Goal: Task Accomplishment & Management: Manage account settings

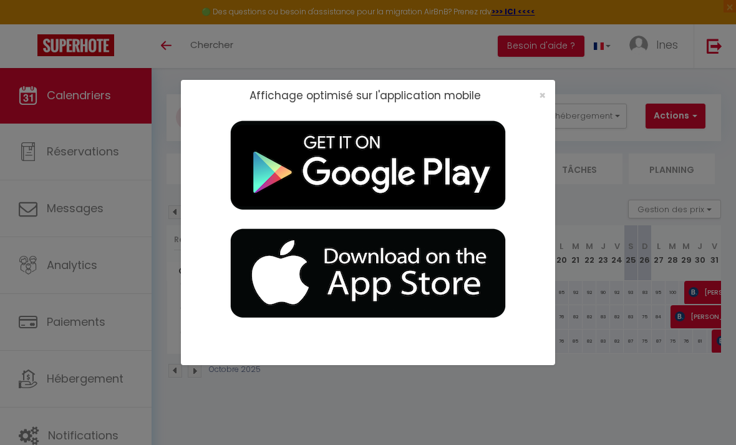
scroll to position [0, 97]
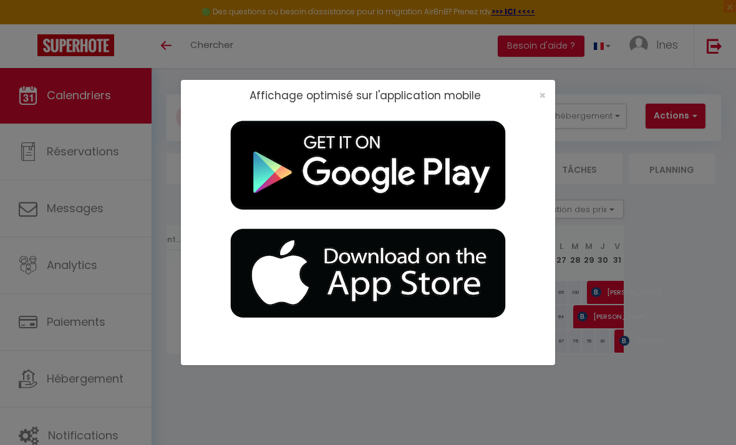
click at [555, 94] on div "Affichage optimisé sur l'application mobile ×" at bounding box center [368, 95] width 374 height 31
click at [543, 95] on span "×" at bounding box center [542, 95] width 7 height 16
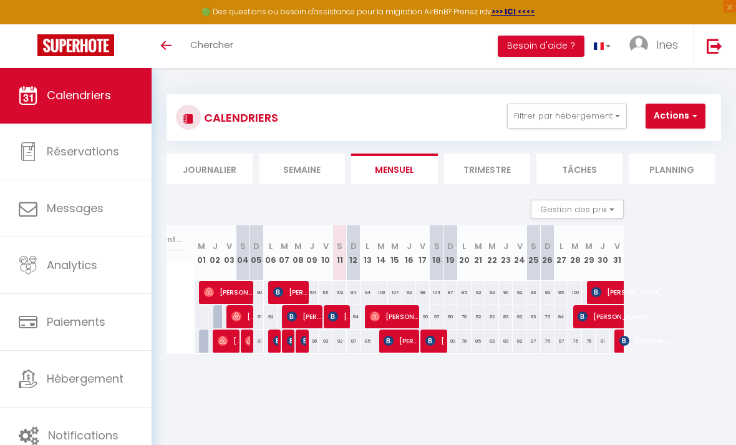
click at [52, 428] on span "Notifications" at bounding box center [83, 436] width 71 height 16
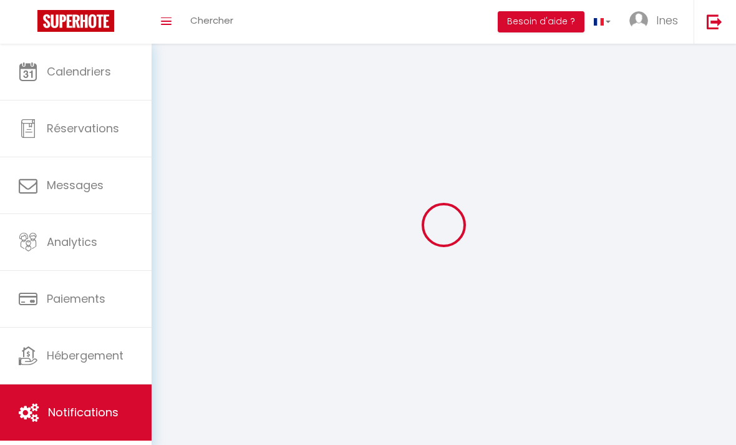
select select
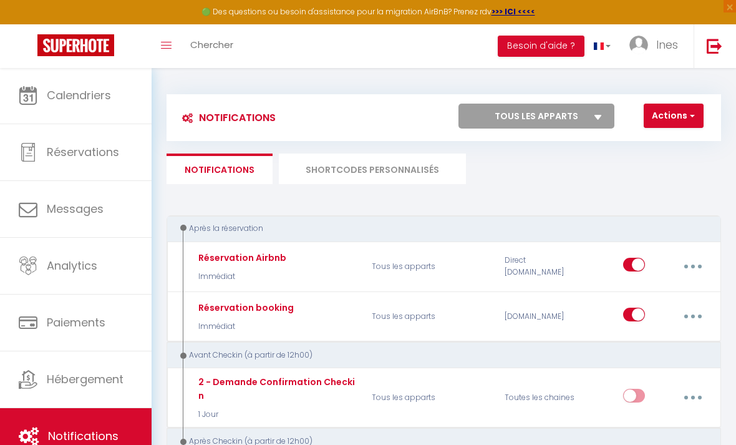
click at [692, 265] on icon "button" at bounding box center [694, 267] width 4 height 4
click at [670, 290] on link "Editer" at bounding box center [660, 296] width 92 height 21
type input "Réservation Airbnb"
select select "Immédiat"
select select
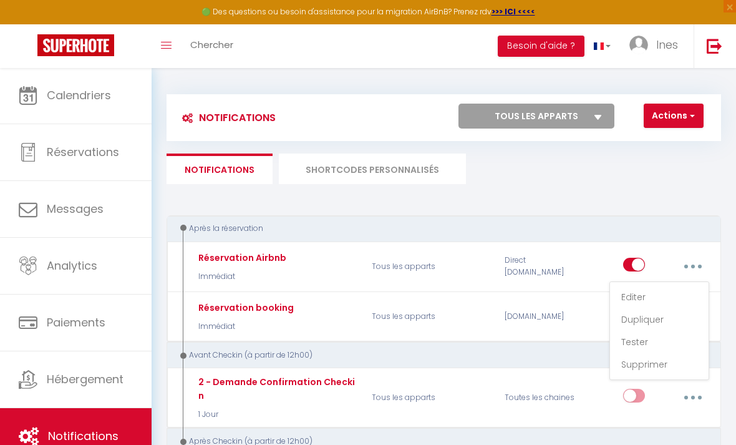
checkbox input "true"
checkbox input "false"
radio input "true"
type input "Confirmation de votre réservation - [BOOKING:ID] - [GUEST:FIRST_NAME] [GUEST:LA…"
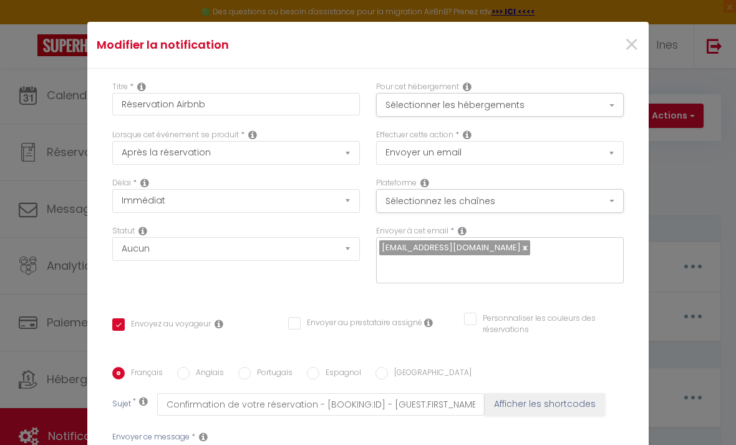
click at [548, 265] on input "text" at bounding box center [496, 266] width 235 height 16
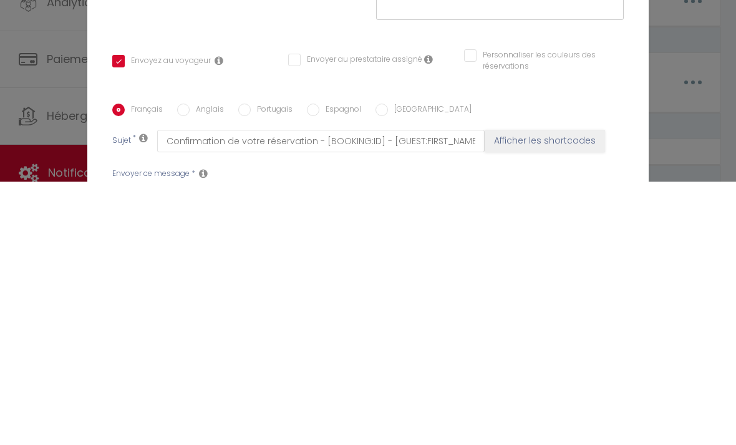
scroll to position [315, 0]
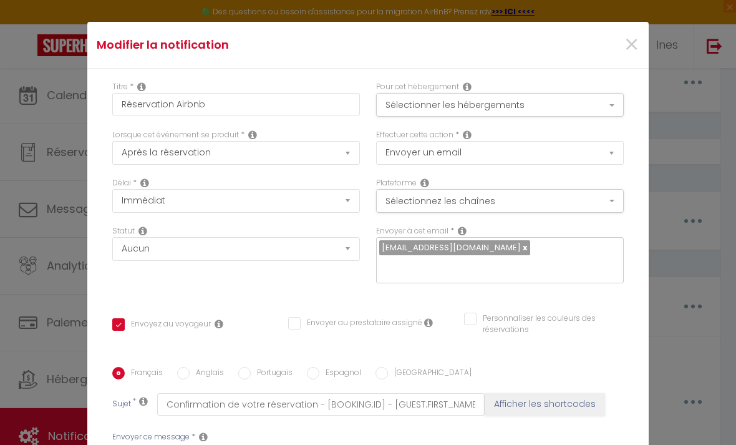
click at [592, 212] on button "Sélectionnez les chaînes" at bounding box center [500, 201] width 248 height 24
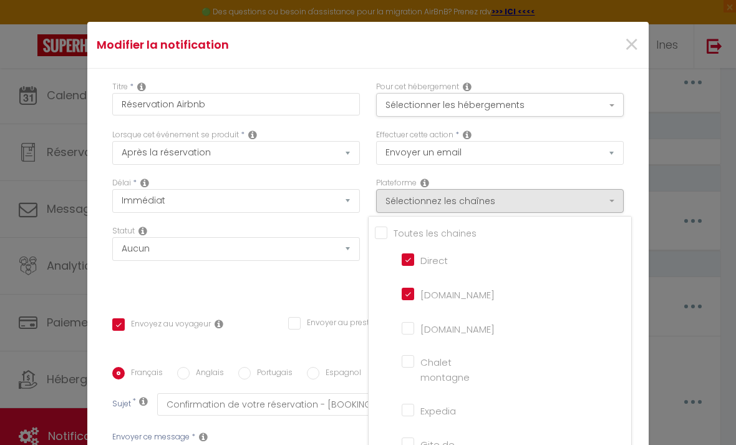
click at [302, 287] on div at bounding box center [368, 222] width 736 height 445
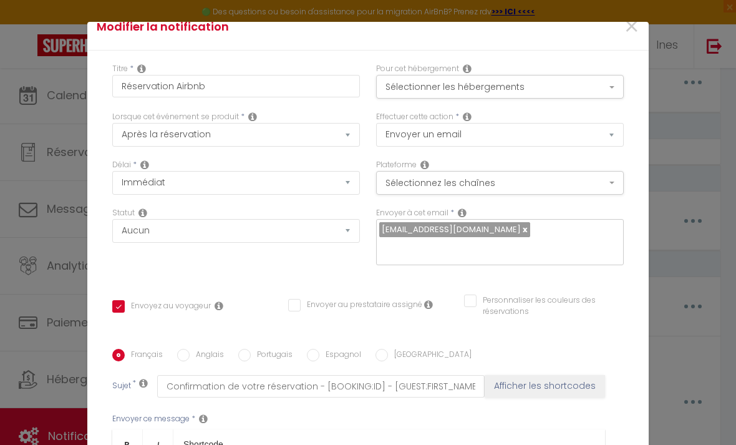
scroll to position [17, 0]
click at [591, 95] on button "Sélectionner les hébergements" at bounding box center [500, 88] width 248 height 24
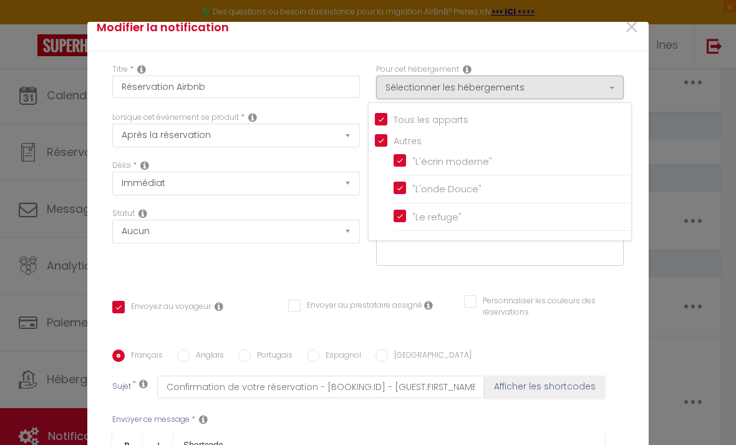
click at [580, 41] on div at bounding box center [368, 222] width 736 height 445
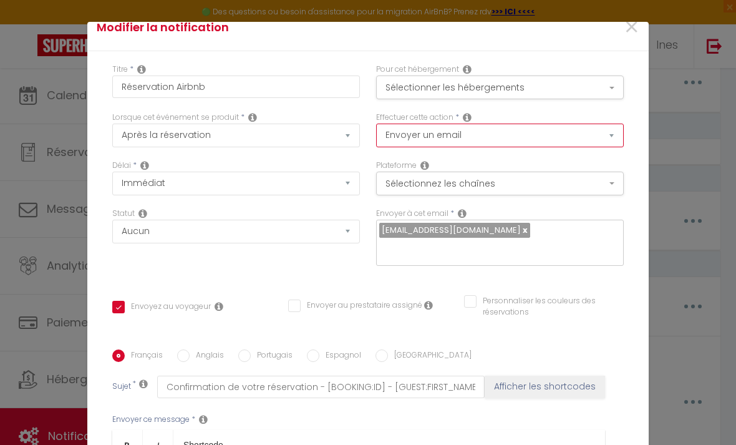
click at [603, 144] on select "Envoyer un email Envoyer un SMS Envoyer une notification push" at bounding box center [500, 136] width 248 height 24
click at [603, 134] on select "Envoyer un email Envoyer un SMS Envoyer une notification push" at bounding box center [500, 136] width 248 height 24
select select "notification"
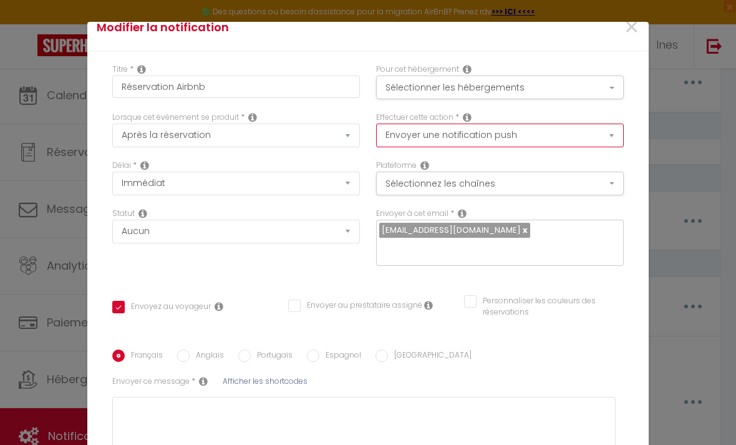
checkbox input "true"
checkbox input "false"
click at [576, 135] on select "Envoyer un email Envoyer un SMS Envoyer une notification push" at bounding box center [500, 136] width 248 height 24
select select "email"
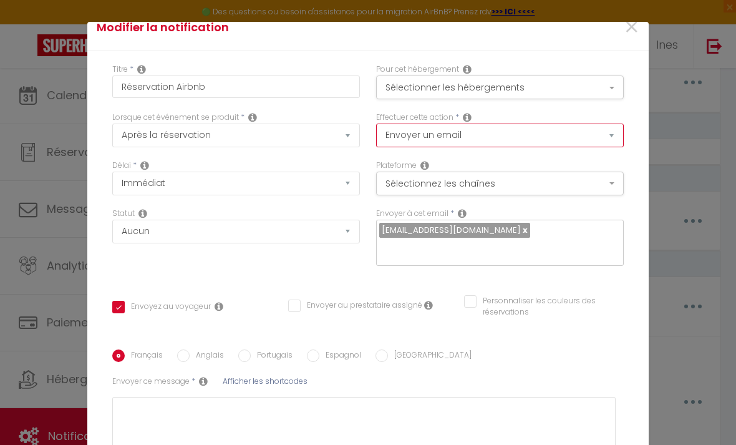
checkbox input "true"
checkbox input "false"
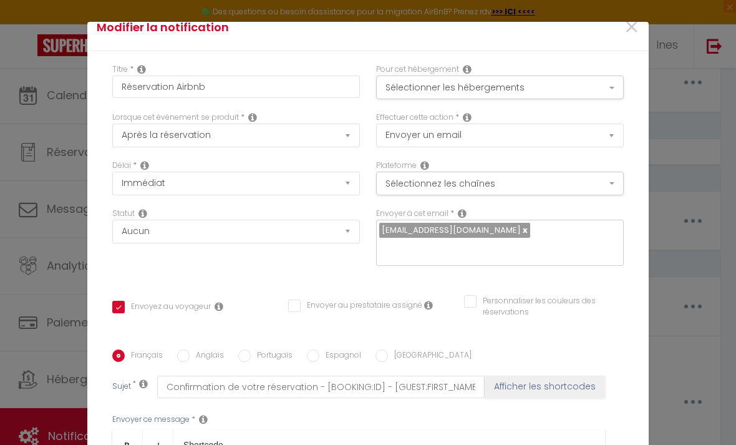
click at [346, 259] on div "Statut Aucun Si la réservation est payée Si réservation non payée Si la caution…" at bounding box center [236, 243] width 264 height 71
click at [564, 133] on select "Envoyer un email Envoyer un SMS Envoyer une notification push" at bounding box center [500, 136] width 248 height 24
select select "notification"
checkbox input "true"
checkbox input "false"
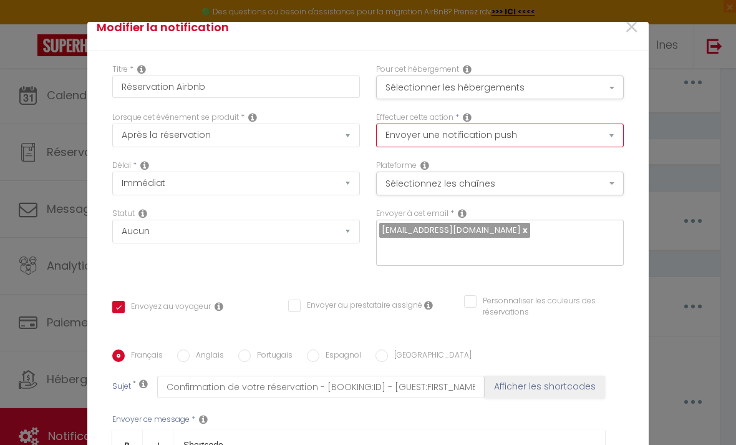
checkbox input "false"
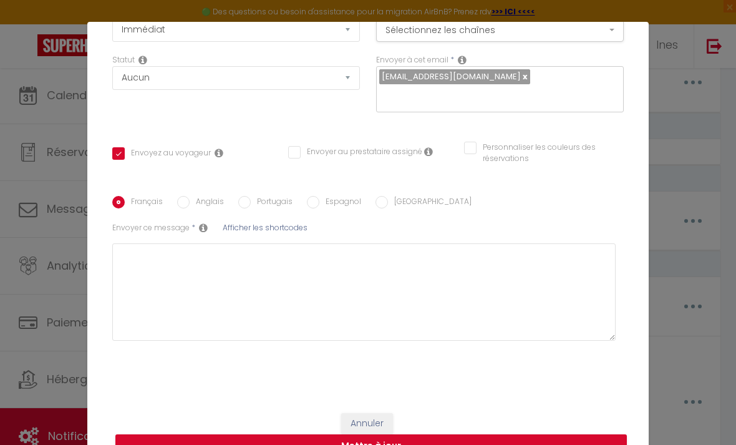
scroll to position [172, 0]
click at [303, 225] on span "Afficher les shortcodes" at bounding box center [265, 227] width 85 height 11
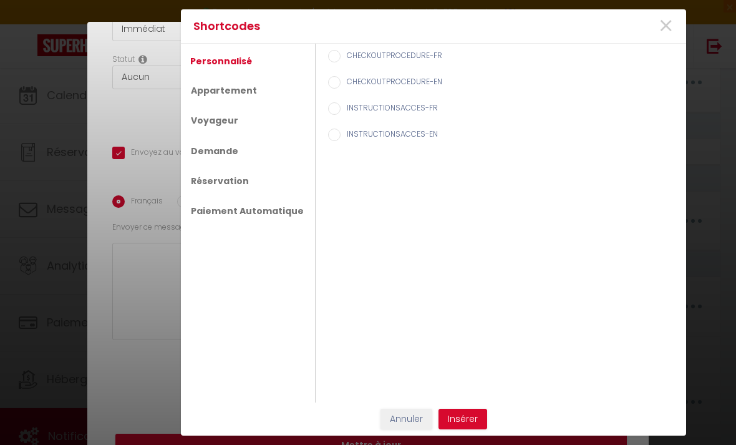
checkbox input "true"
checkbox input "false"
click at [154, 293] on div "Shortcodes × Personnalisé Appartement Voyageur Demande Réservation Paiement Aut…" at bounding box center [368, 222] width 736 height 445
click at [412, 415] on button "Annuler" at bounding box center [407, 419] width 52 height 21
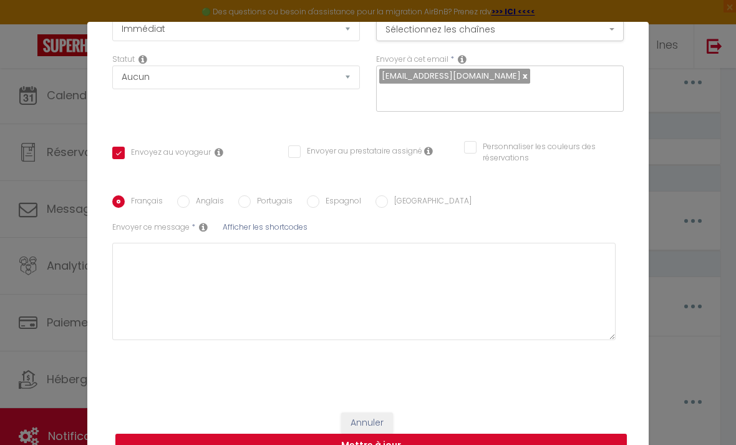
click at [279, 232] on span "Afficher les shortcodes" at bounding box center [265, 227] width 85 height 11
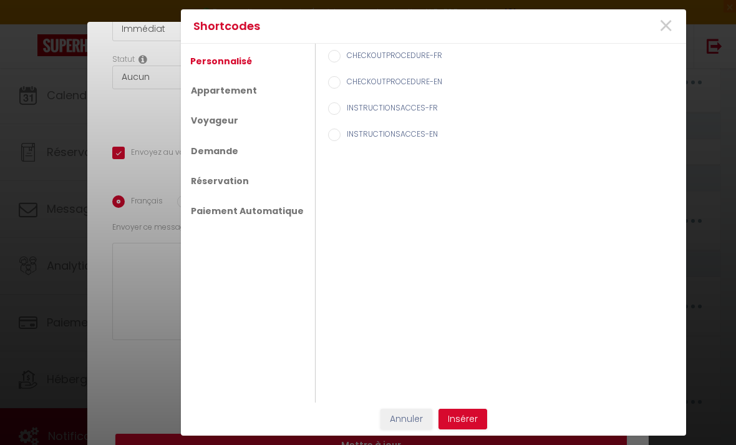
click at [145, 318] on div "Shortcodes × Personnalisé Appartement Voyageur Demande Réservation Paiement Aut…" at bounding box center [368, 222] width 736 height 445
click at [414, 419] on button "Annuler" at bounding box center [407, 419] width 52 height 21
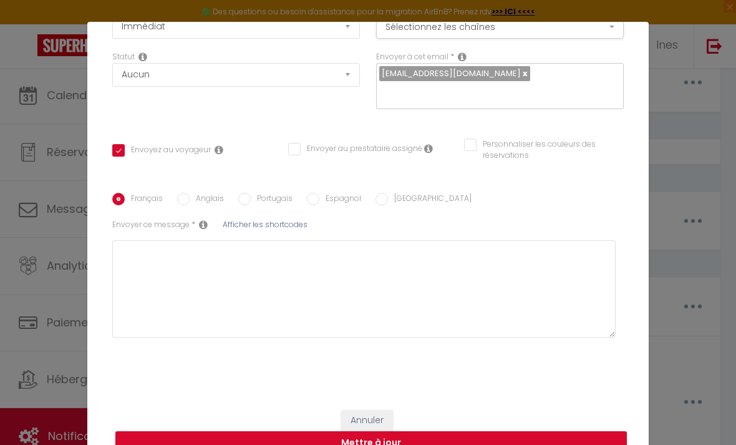
scroll to position [175, 0]
click at [377, 416] on button "Annuler" at bounding box center [367, 420] width 52 height 21
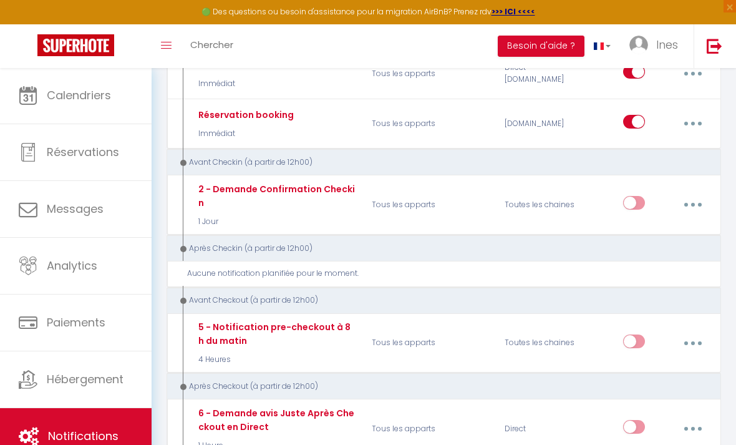
scroll to position [0, 0]
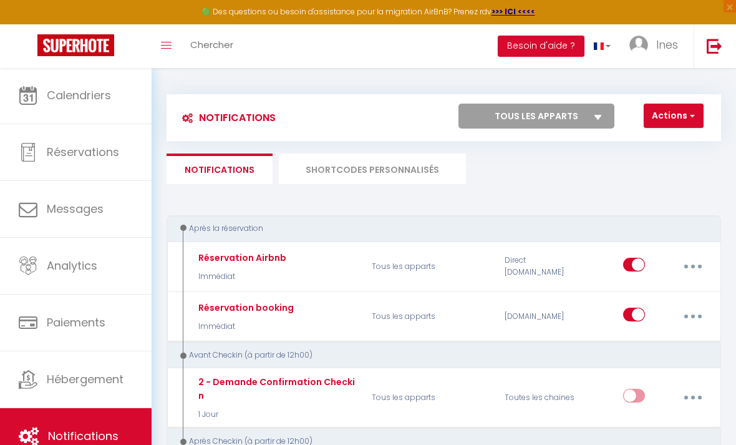
click at [90, 207] on span "Messages" at bounding box center [75, 209] width 57 height 16
select select "message"
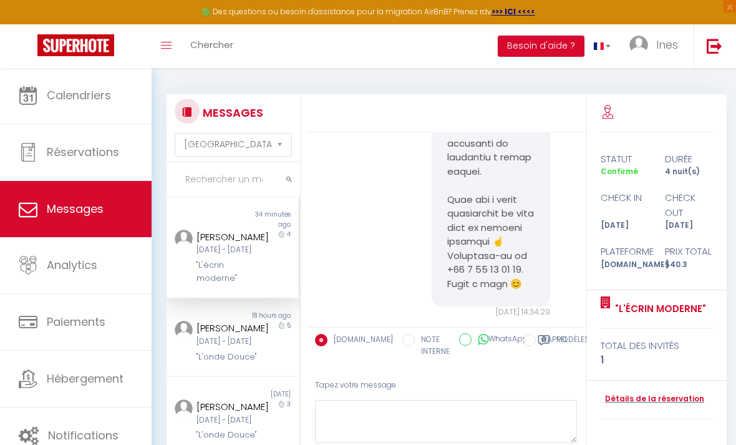
scroll to position [1421, 0]
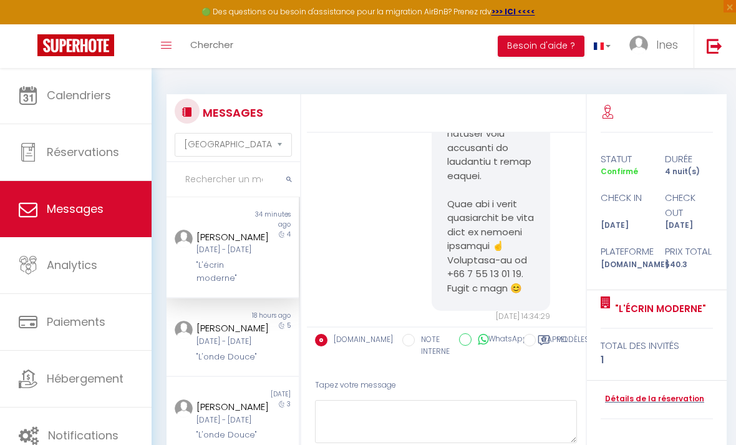
click at [80, 439] on span "Notifications" at bounding box center [83, 436] width 71 height 16
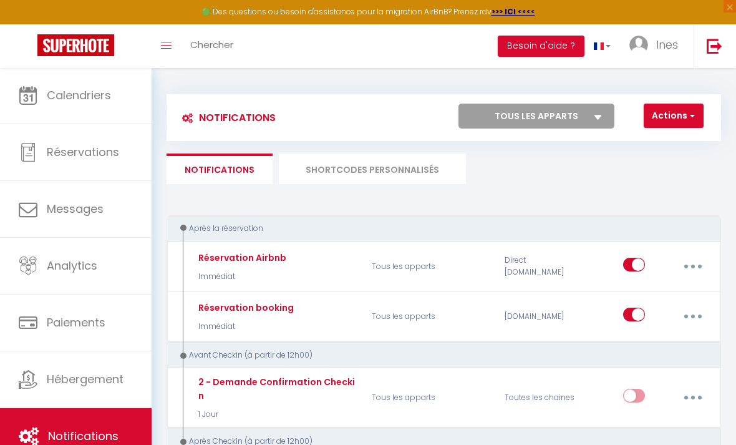
click at [695, 265] on icon "button" at bounding box center [694, 267] width 4 height 4
click at [678, 294] on link "Editer" at bounding box center [660, 296] width 92 height 21
type input "Réservation Airbnb"
select select "Immédiat"
select select
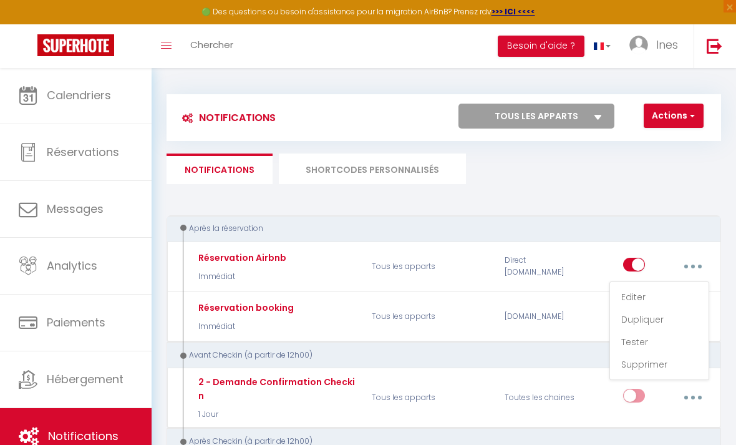
checkbox input "true"
checkbox input "false"
radio input "true"
type input "Confirmation de votre réservation - [BOOKING:ID] - [GUEST:FIRST_NAME] [GUEST:LA…"
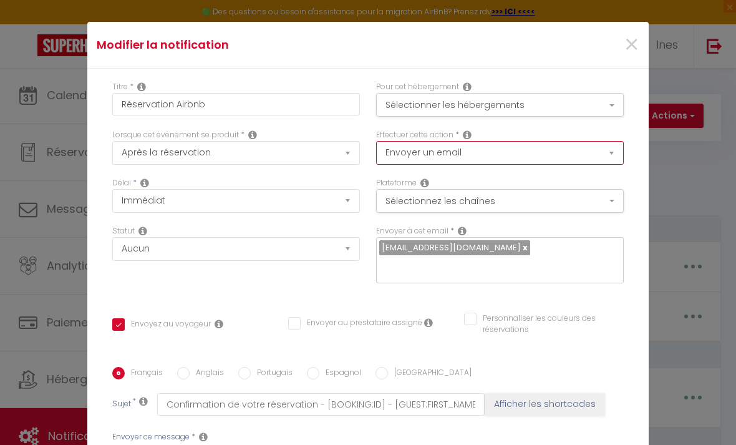
click at [474, 150] on select "Envoyer un email Envoyer un SMS Envoyer une notification push" at bounding box center [500, 153] width 248 height 24
click at [574, 138] on div "Effectuer cette action * Envoyer un email Envoyer un SMS Envoyer une notificati…" at bounding box center [500, 147] width 248 height 36
click at [581, 164] on select "Envoyer un email Envoyer un SMS Envoyer une notification push" at bounding box center [500, 153] width 248 height 24
select select "notification"
checkbox input "true"
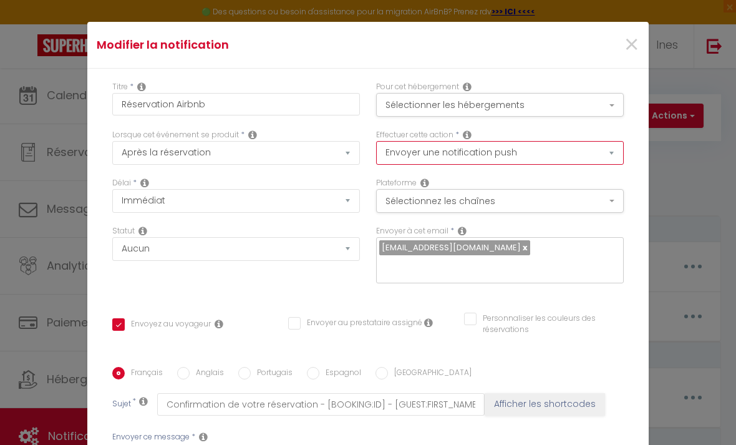
checkbox input "false"
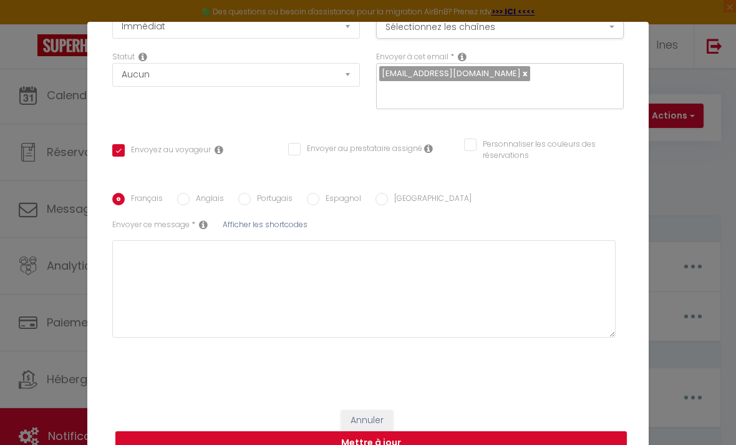
scroll to position [175, 0]
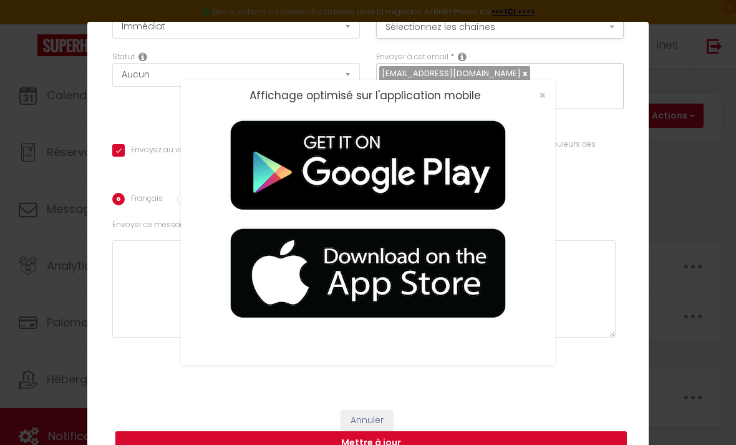
click at [542, 94] on span "×" at bounding box center [542, 95] width 7 height 16
click at [539, 103] on span "×" at bounding box center [542, 95] width 7 height 16
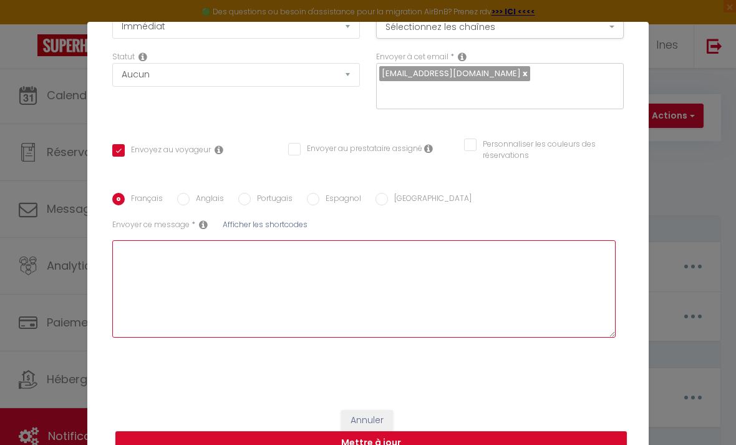
click at [255, 263] on textarea at bounding box center [364, 288] width 504 height 97
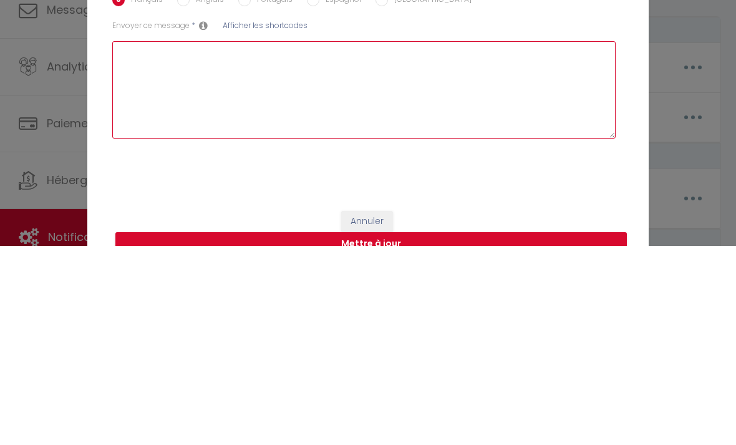
type textarea "B"
checkbox input "true"
checkbox input "false"
type textarea "Bo"
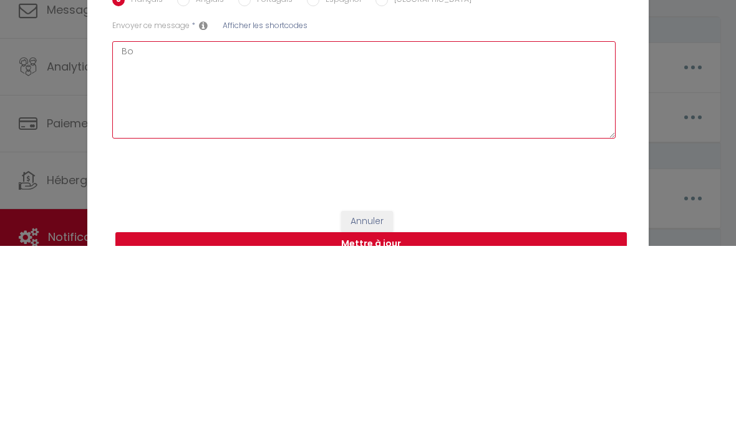
checkbox input "true"
checkbox input "false"
type textarea "Bon"
checkbox input "true"
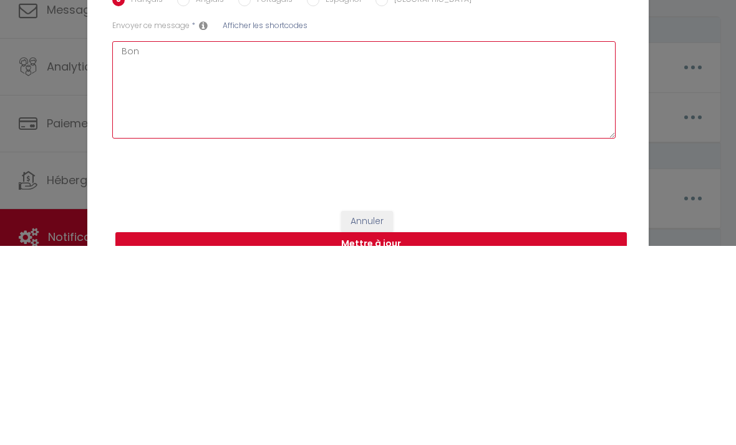
checkbox input "false"
type textarea "Bonj"
checkbox input "true"
checkbox input "false"
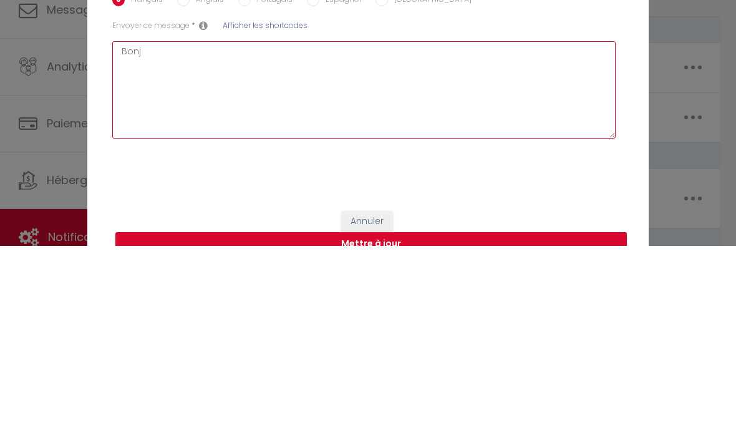
checkbox input "false"
type textarea "Bonjo"
checkbox input "true"
checkbox input "false"
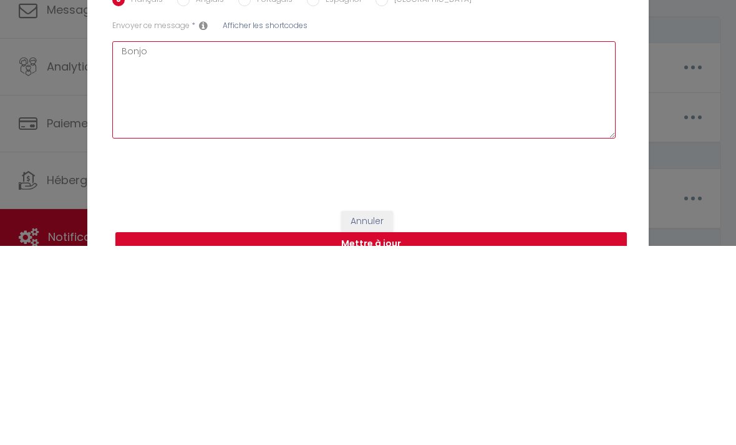
type textarea "Bonjou"
checkbox input "true"
checkbox input "false"
type textarea "Bonjour"
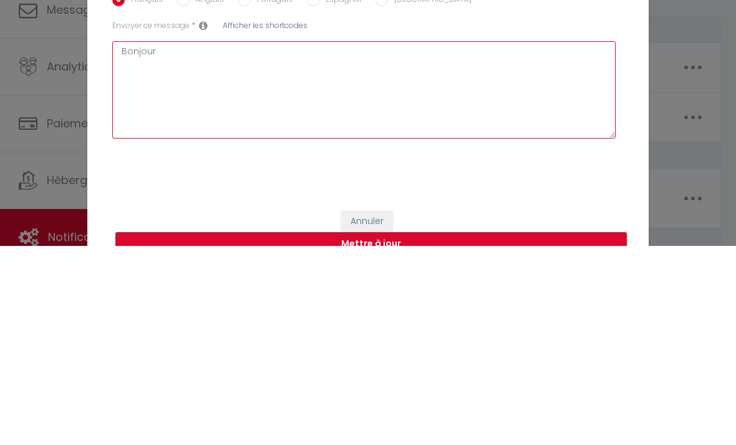
checkbox input "true"
checkbox input "false"
type textarea "Bonjour,"
checkbox input "true"
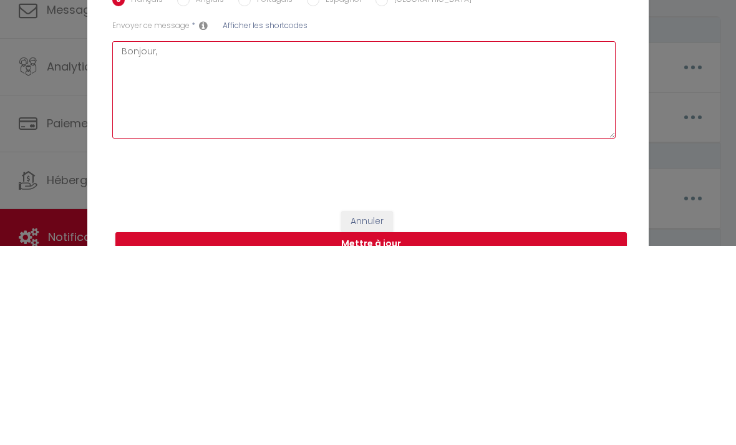
checkbox input "false"
type textarea "Bonjour"
checkbox input "true"
checkbox input "false"
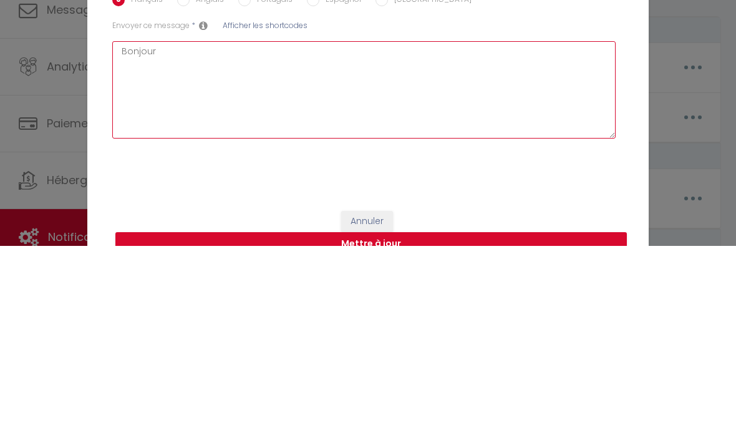
checkbox input "false"
type textarea "Bonjour"
checkbox input "true"
checkbox input "false"
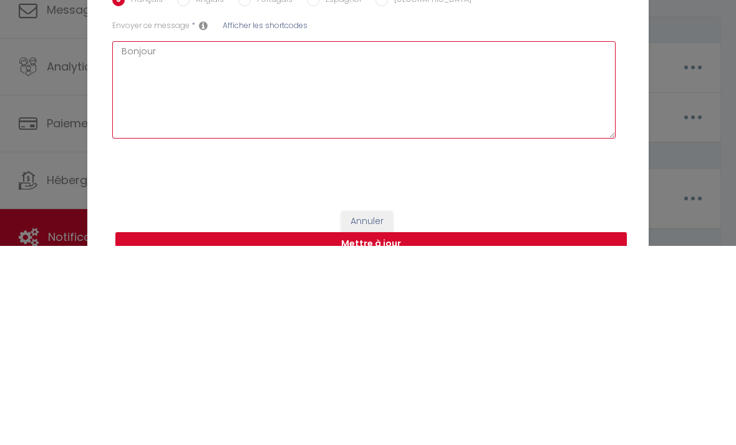
type textarea "Bonjour"
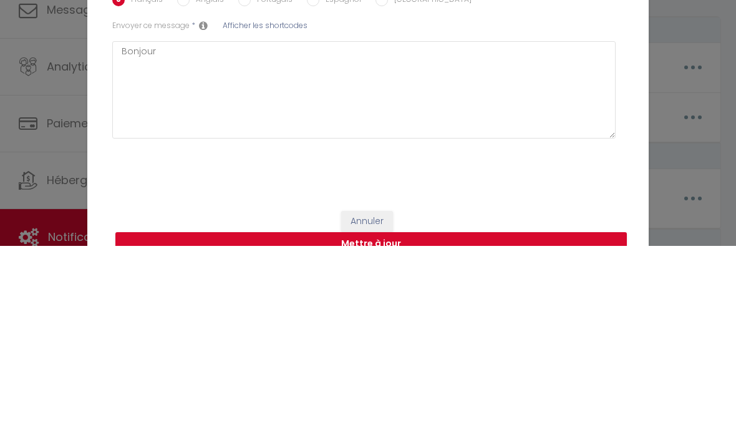
click at [278, 219] on span "Afficher les shortcodes" at bounding box center [265, 224] width 85 height 11
checkbox input "true"
checkbox input "false"
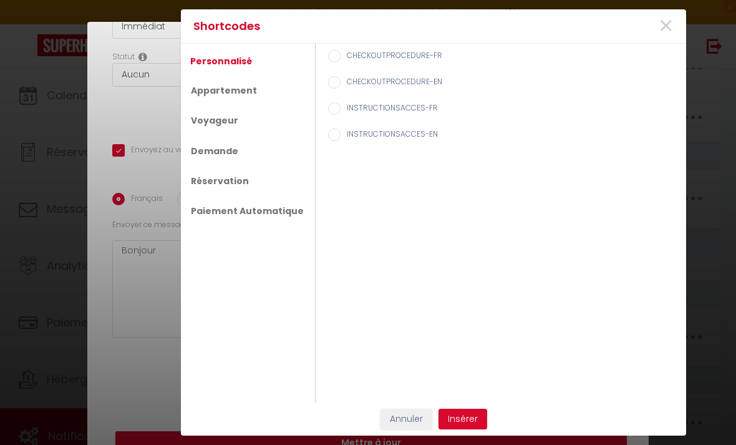
click at [227, 120] on link "Voyageur" at bounding box center [214, 121] width 61 height 24
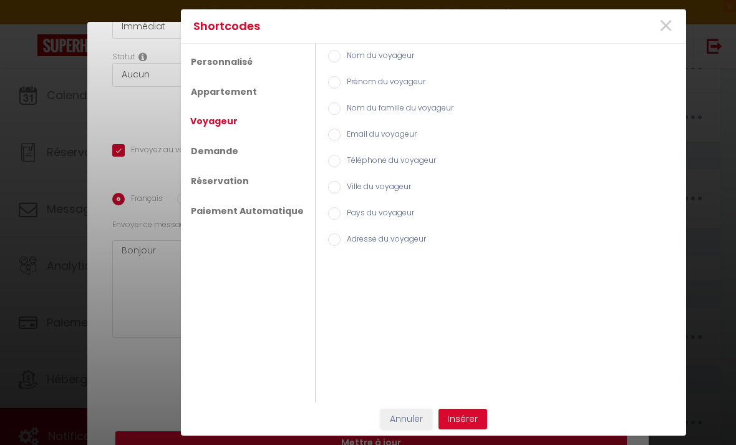
click at [327, 120] on div "Nom du famille du voyageur" at bounding box center [501, 109] width 358 height 26
click at [328, 107] on input "Nom du famille du voyageur" at bounding box center [334, 108] width 12 height 12
radio input "true"
click at [474, 416] on button "Insérer" at bounding box center [463, 419] width 49 height 21
checkbox input "true"
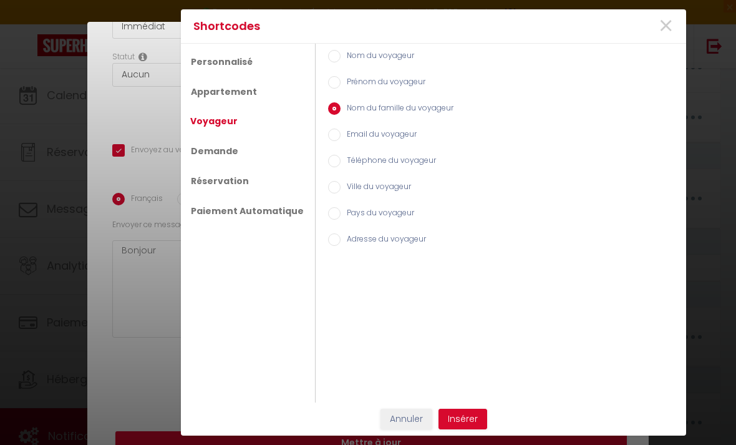
checkbox input "false"
type textarea "Bonjour [GUEST:LAST_NAME]"
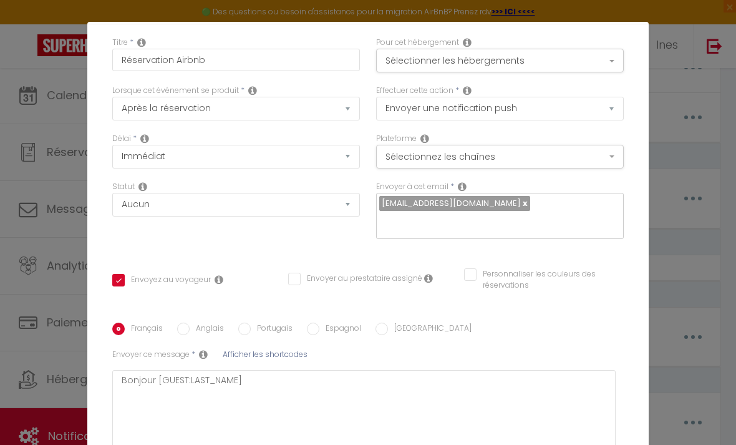
scroll to position [46, 0]
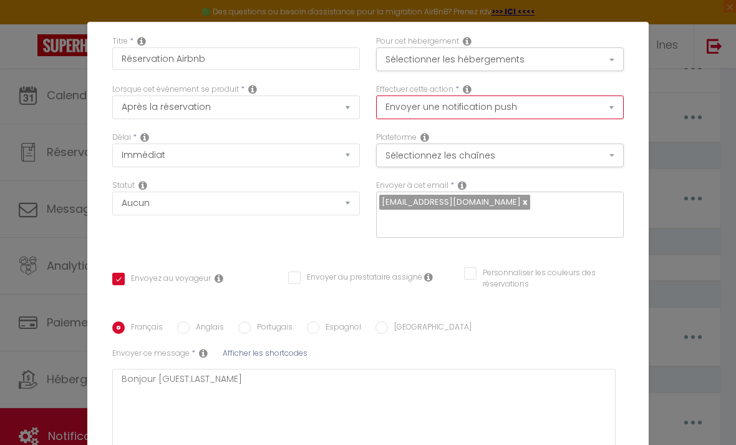
click at [545, 105] on select "Envoyer un email Envoyer un SMS Envoyer une notification push" at bounding box center [500, 107] width 248 height 24
select select "email"
checkbox input "true"
checkbox input "false"
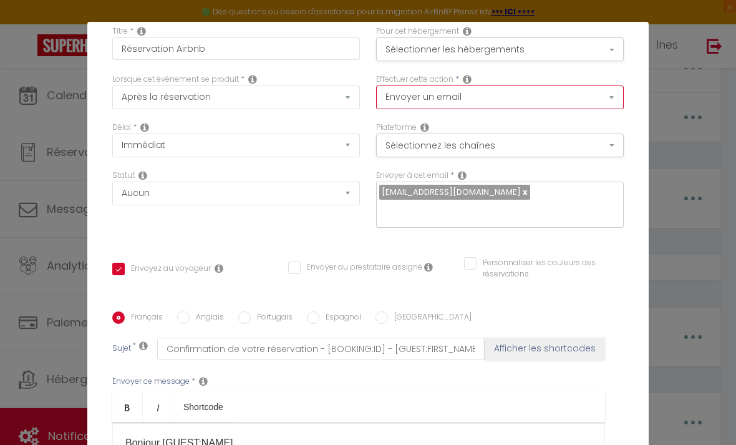
scroll to position [56, 0]
click at [554, 91] on select "Envoyer un email Envoyer un SMS Envoyer une notification push" at bounding box center [500, 97] width 248 height 24
select select "notification"
checkbox input "true"
checkbox input "false"
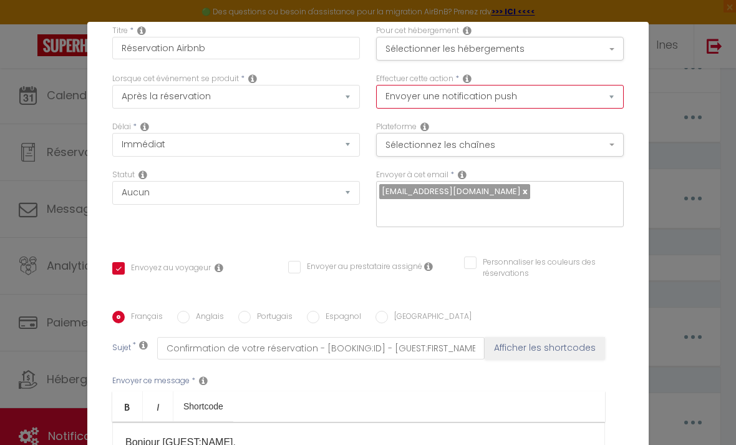
checkbox input "false"
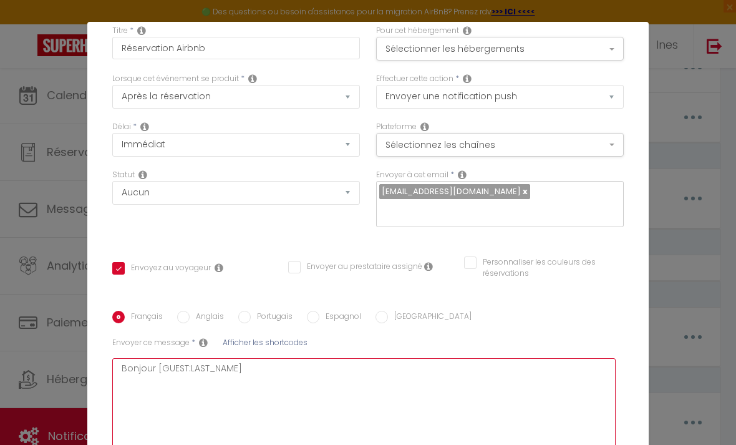
click at [308, 373] on textarea "Bonjour [GUEST:LAST_NAME]" at bounding box center [364, 406] width 504 height 97
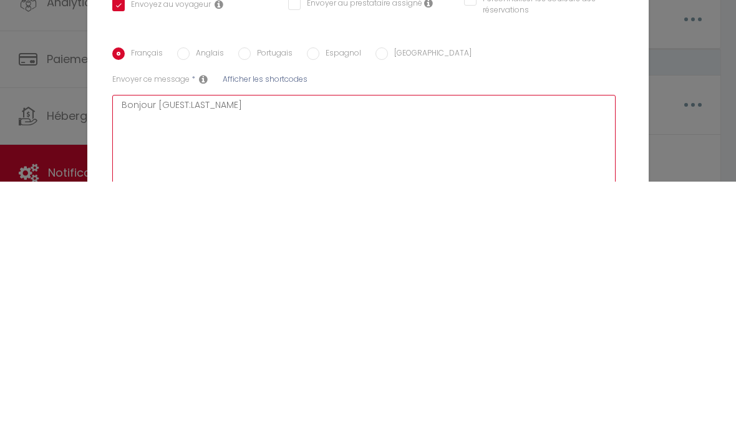
type textarea "Bonjour [GUEST:LAST_NAME"
checkbox input "true"
checkbox input "false"
type textarea "Bonjour [GUEST:LAST_NAM"
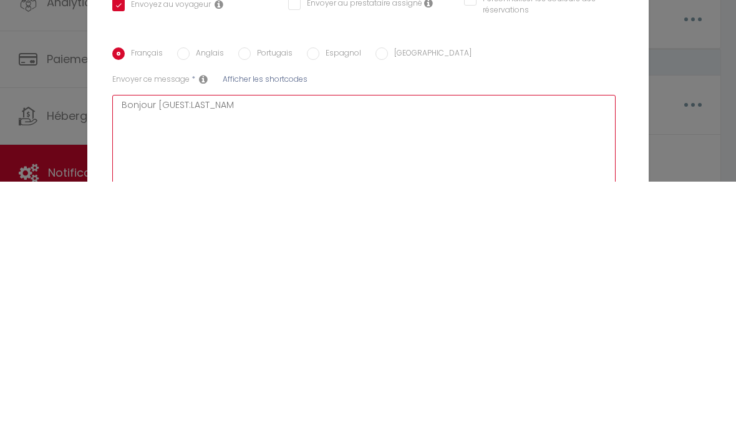
checkbox input "true"
checkbox input "false"
type textarea "Bonjour [GUEST:LAST_NA"
checkbox input "true"
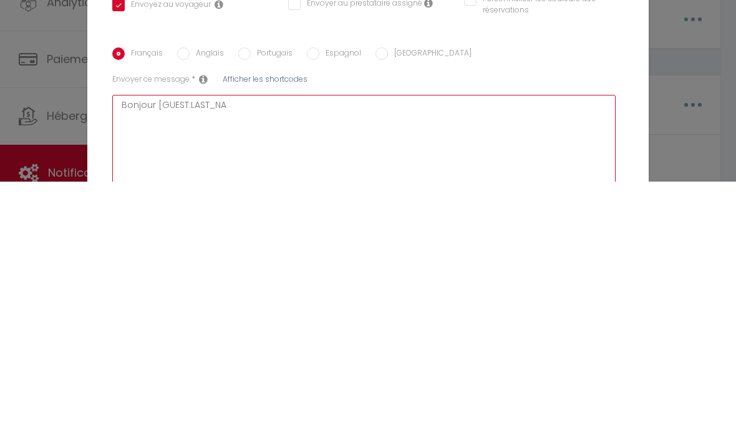
checkbox input "false"
type textarea "Bonjour [GUEST:LAST_N"
checkbox input "true"
checkbox input "false"
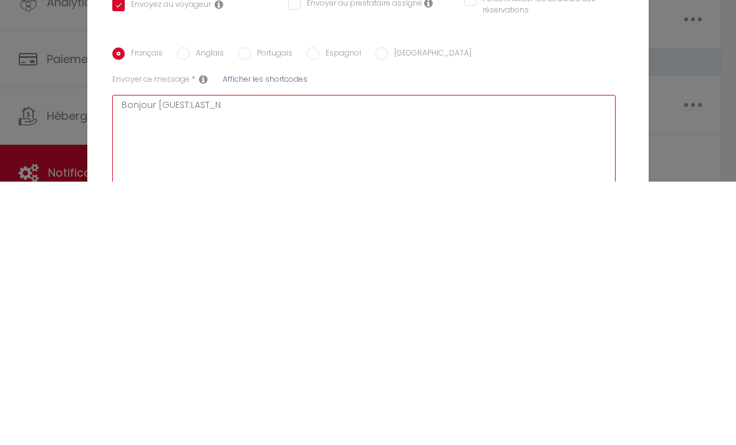
checkbox input "false"
type textarea "Bonjour [GUEST:LAST_"
checkbox input "true"
checkbox input "false"
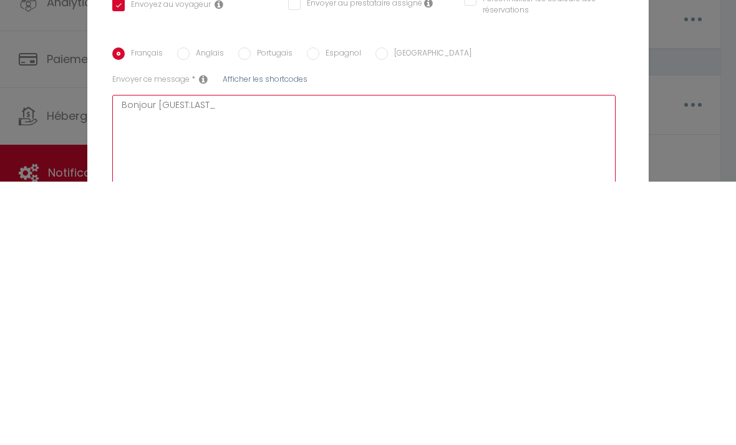
type textarea "Bonjour [GUEST:LAST"
checkbox input "true"
checkbox input "false"
type textarea "Bonjour [GUEST:LAS"
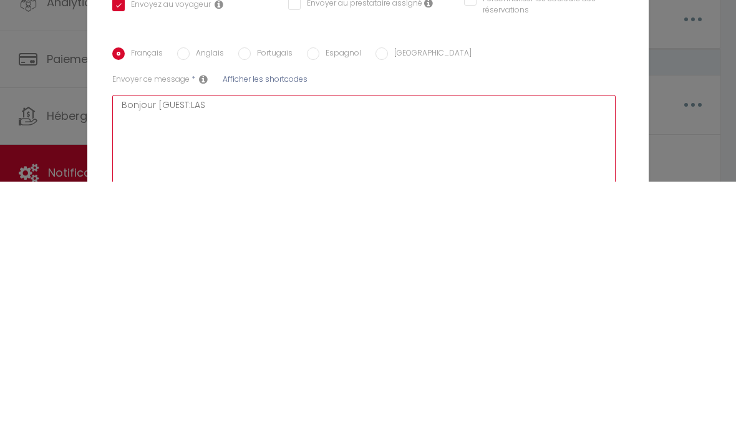
checkbox input "true"
checkbox input "false"
type textarea "Bonjour [GUEST:LA"
checkbox input "true"
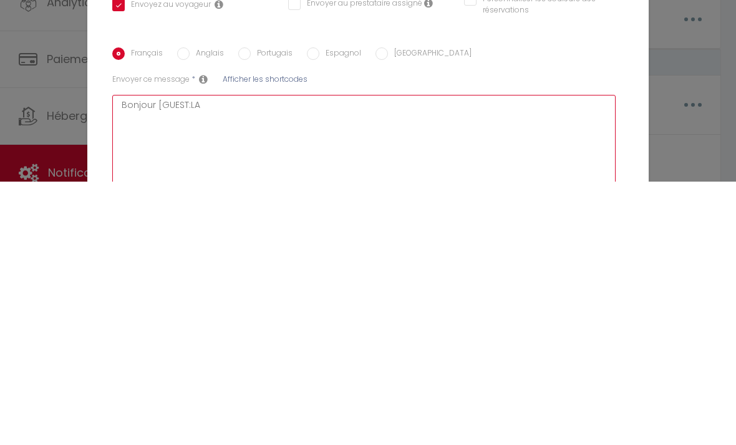
checkbox input "false"
type textarea "Bonjour [GUEST:L"
checkbox input "true"
checkbox input "false"
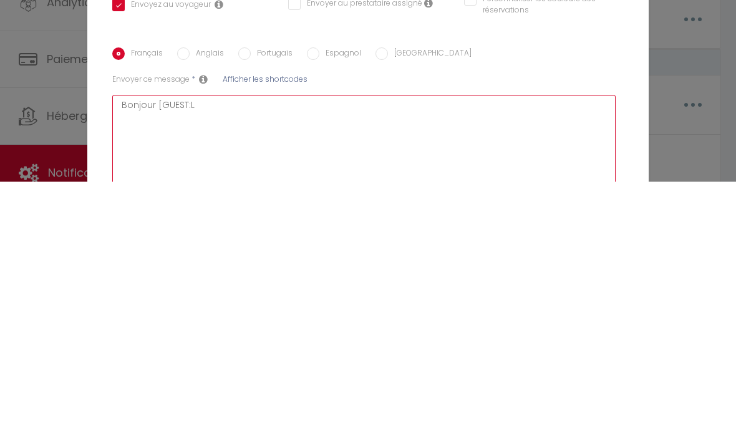
checkbox input "false"
type textarea "Bonjour [GUEST:"
checkbox input "true"
checkbox input "false"
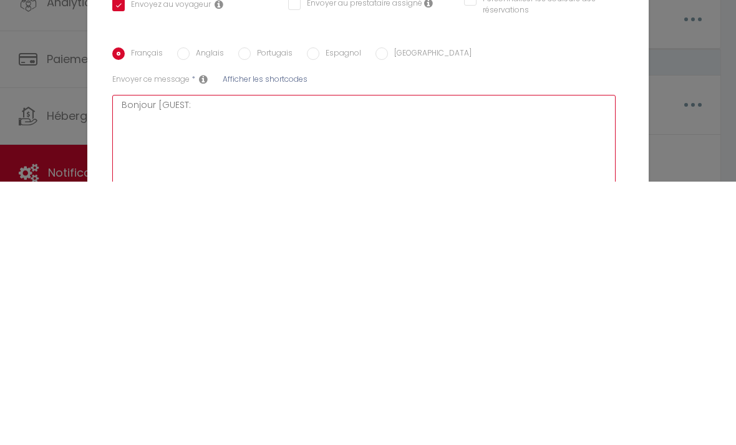
type textarea "Bonjour [GUEST"
checkbox input "true"
checkbox input "false"
type textarea "Bonjour [GUES"
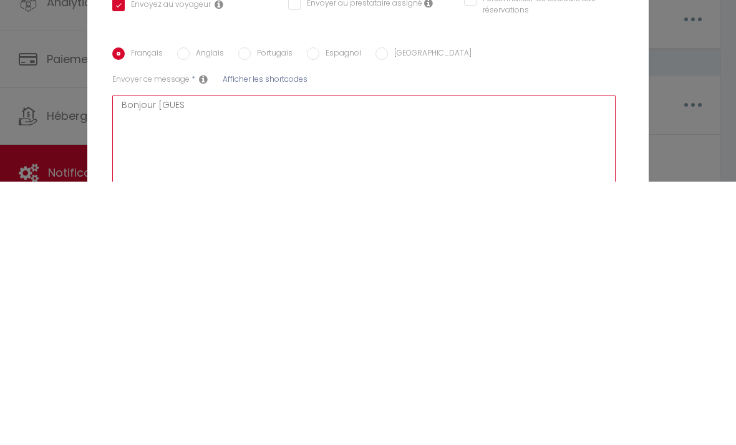
checkbox input "true"
checkbox input "false"
type textarea "Bonjour [GUE"
checkbox input "true"
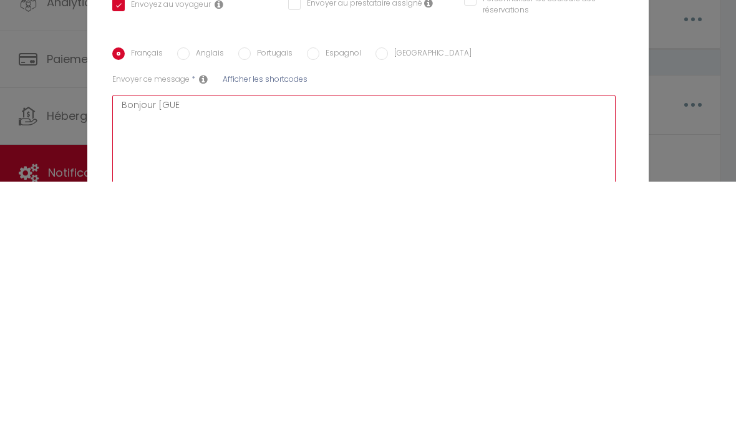
checkbox input "false"
type textarea "Bonjour [GU"
checkbox input "true"
checkbox input "false"
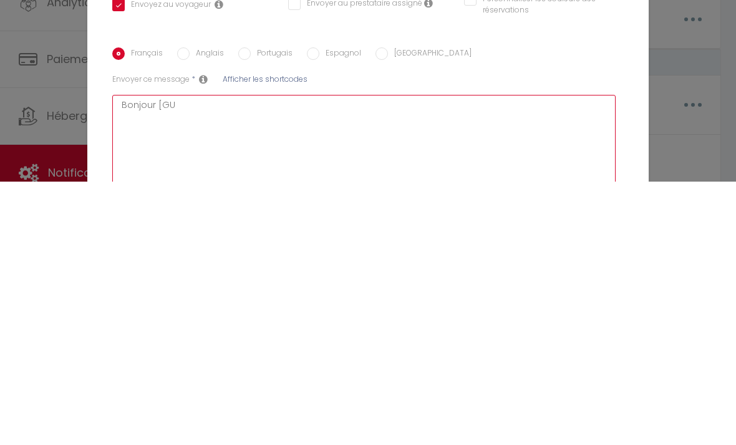
checkbox input "false"
type textarea "Bonjour [G"
checkbox input "true"
checkbox input "false"
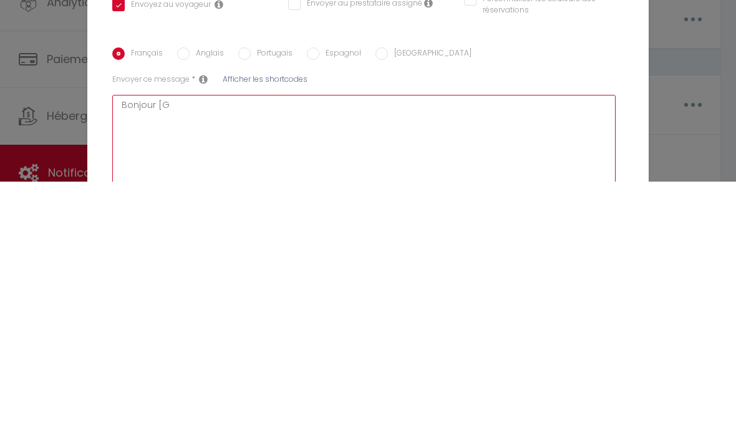
type textarea "Bonjour ["
checkbox input "true"
checkbox input "false"
type textarea "Bonjour"
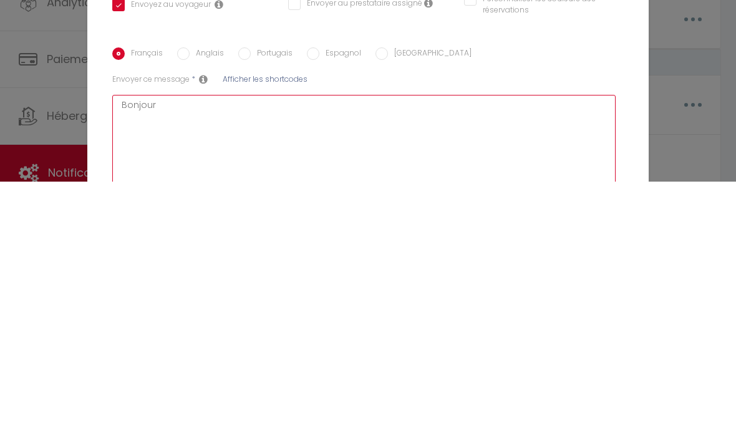
checkbox input "true"
checkbox input "false"
type textarea "Bonjour"
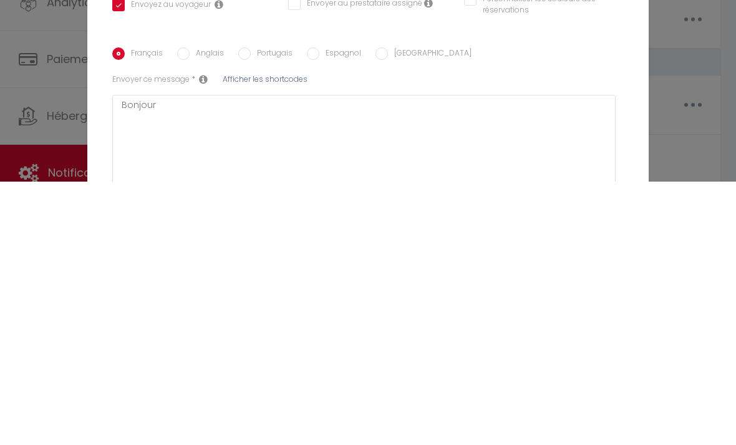
click at [286, 337] on span "Afficher les shortcodes" at bounding box center [265, 342] width 85 height 11
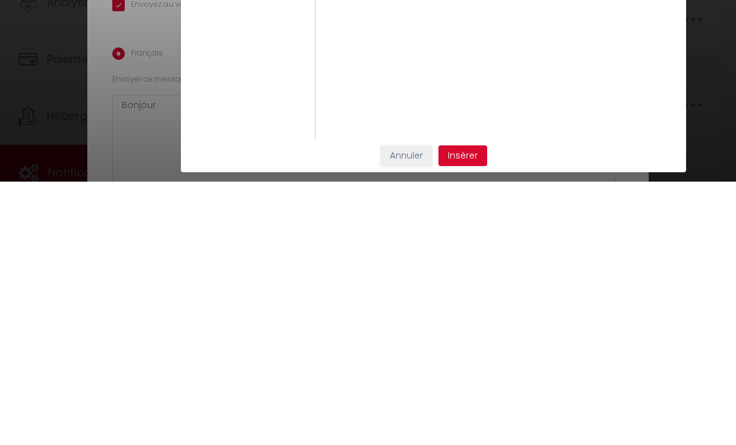
scroll to position [517, 0]
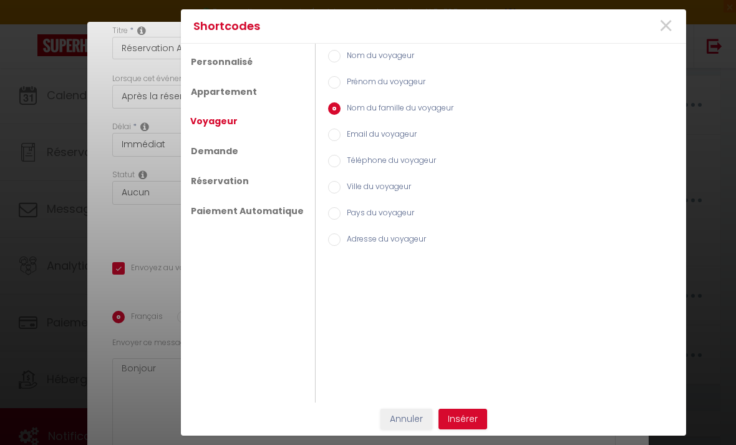
click at [330, 84] on input "Prénom du voyageur" at bounding box center [334, 82] width 12 height 12
radio input "true"
click at [474, 415] on button "Insérer" at bounding box center [463, 419] width 49 height 21
checkbox input "true"
checkbox input "false"
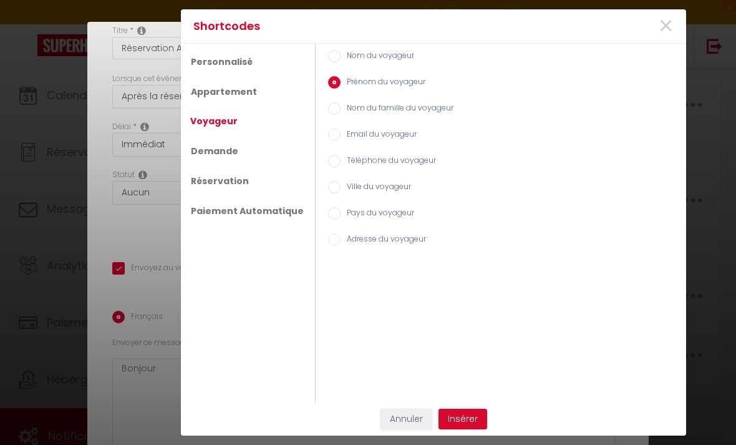
checkbox input "false"
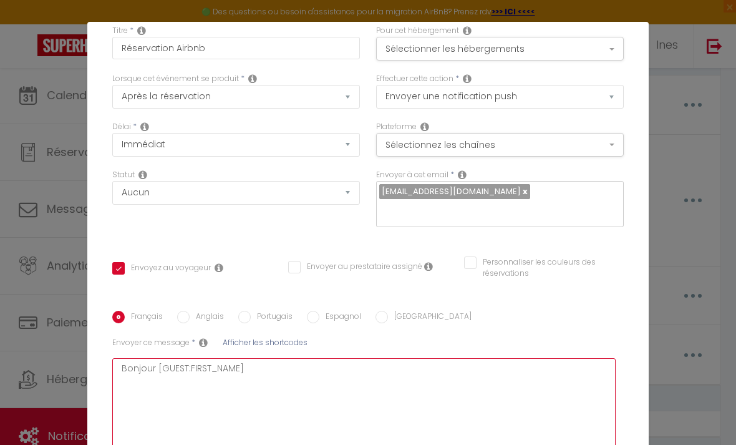
click at [414, 406] on textarea "Bonjour [GUEST:FIRST_NAME]" at bounding box center [364, 406] width 504 height 97
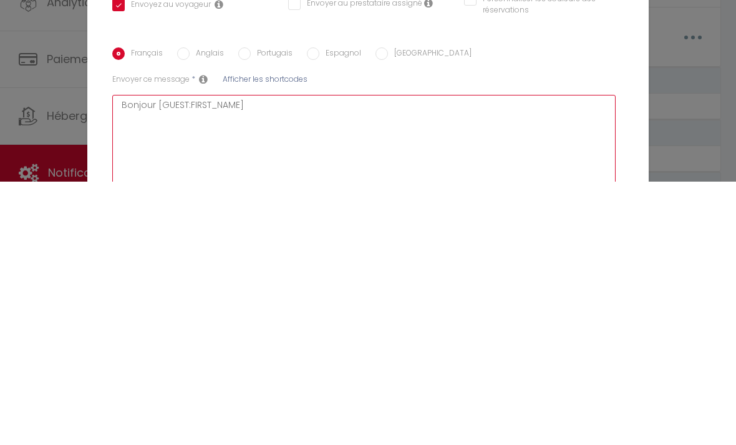
type textarea "Bonjour [GUEST:FIRST_NAME],"
checkbox input "true"
checkbox input "false"
type textarea "Bonjour [GUEST:FIRST_NAME],"
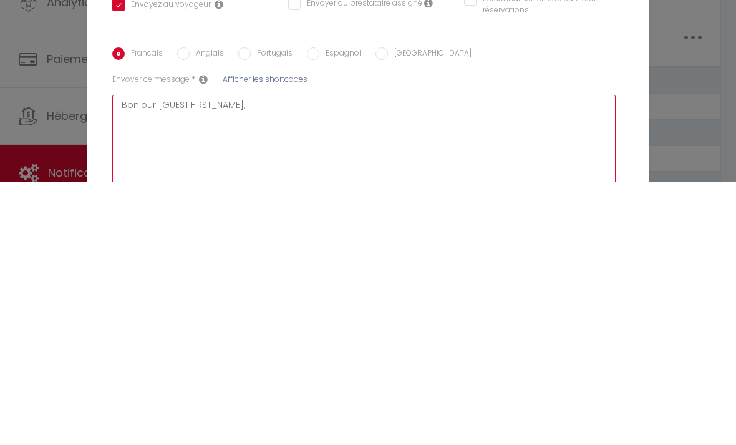
checkbox input "true"
checkbox input "false"
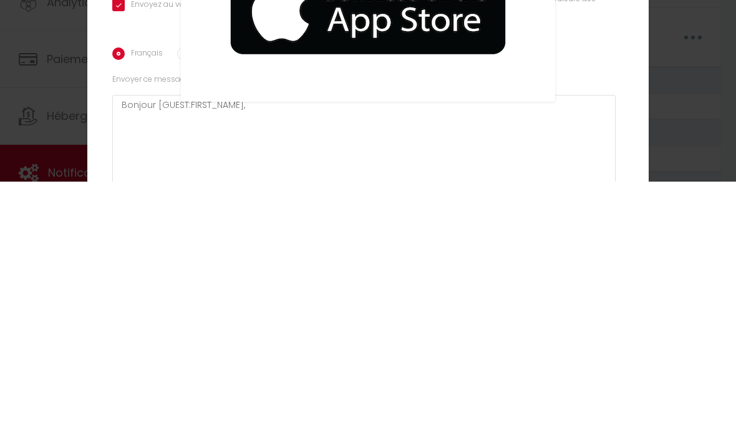
scroll to position [1115, 0]
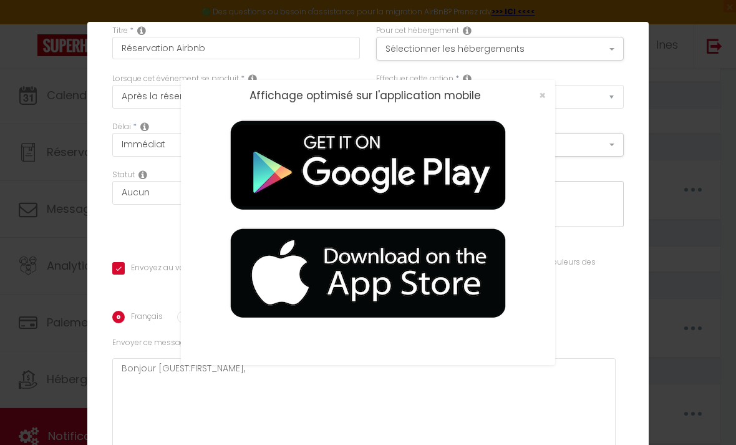
click at [544, 89] on span "×" at bounding box center [542, 95] width 7 height 16
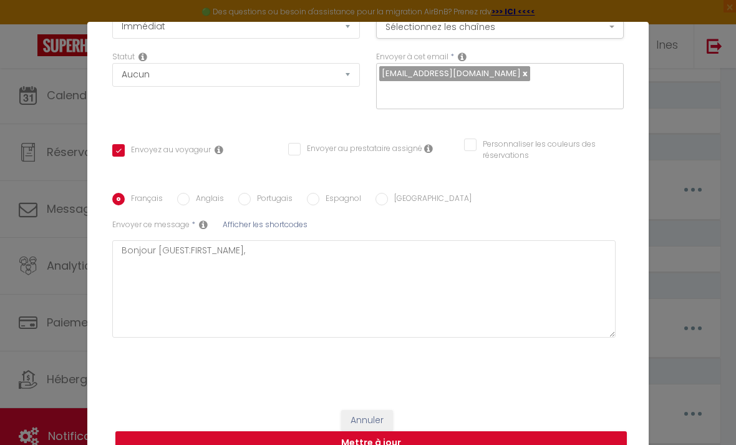
scroll to position [175, 0]
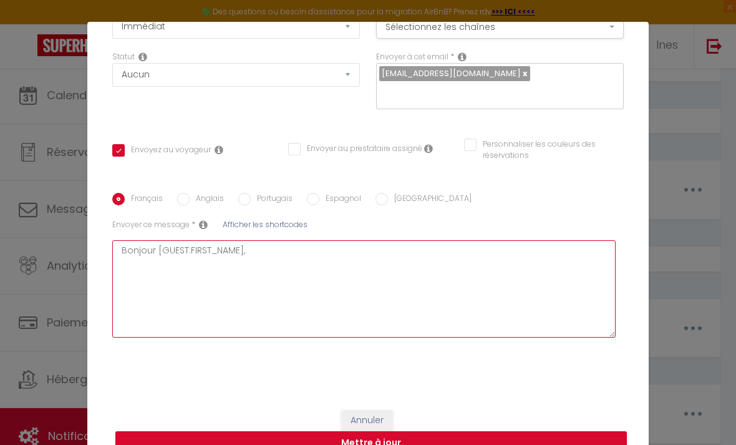
click at [301, 260] on textarea "Bonjour [GUEST:FIRST_NAME]," at bounding box center [364, 288] width 504 height 97
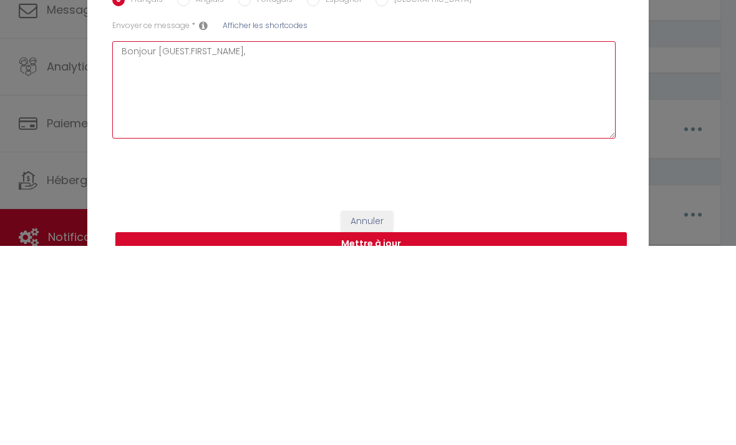
click at [140, 240] on textarea "Bonjour [GUEST:FIRST_NAME]," at bounding box center [364, 288] width 504 height 97
paste textarea "Nous vous remercions pour votre réservation à ⭐️"
type textarea "Bonjour [GUEST:FIRST_NAME], Nous vous remercions pour votre réservation à ⭐️"
checkbox input "true"
checkbox input "false"
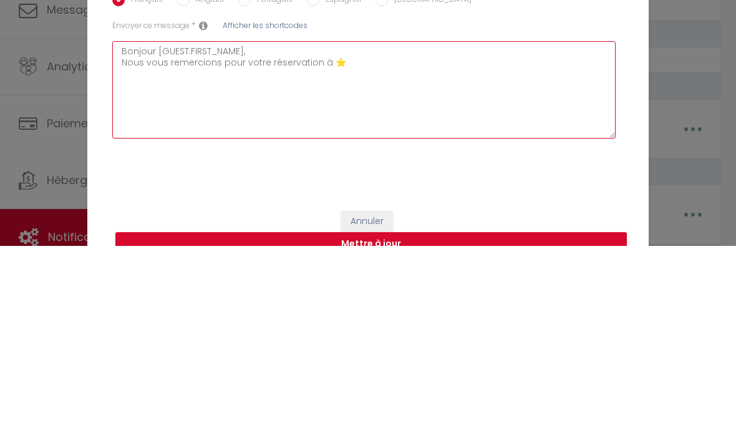
checkbox input "false"
click at [268, 240] on textarea "Bonjour [GUEST:FIRST_NAME], Nous vous remercions pour votre réservation à ⭐️" at bounding box center [364, 288] width 504 height 97
type textarea "Bonjour [GUEST:FIRST_NAME], Nous vous remercions pour votre réservation à ⭐️"
checkbox input "true"
checkbox input "false"
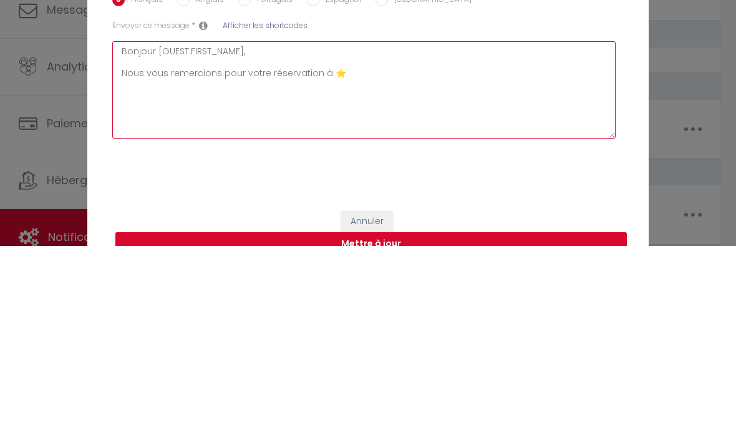
checkbox input "false"
click at [369, 240] on textarea "Bonjour [GUEST:FIRST_NAME], Nous vous remercions pour votre réservation à ⭐️" at bounding box center [364, 288] width 504 height 97
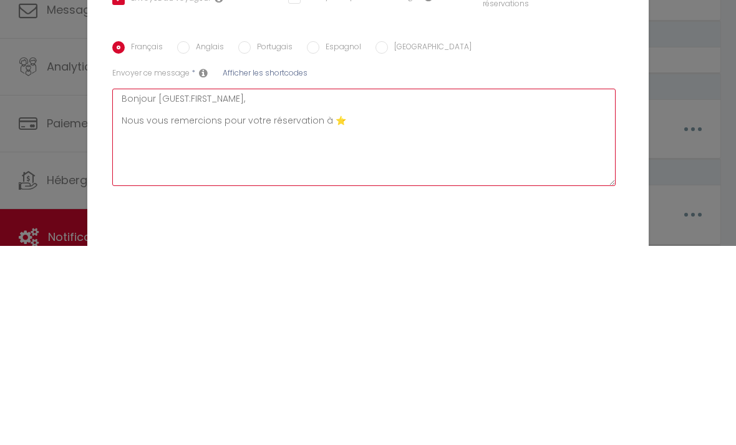
scroll to position [127, 0]
type textarea "Bonjour [GUEST:FIRST_NAME], Nous vous remercions pour votre réservation à ⭐️"
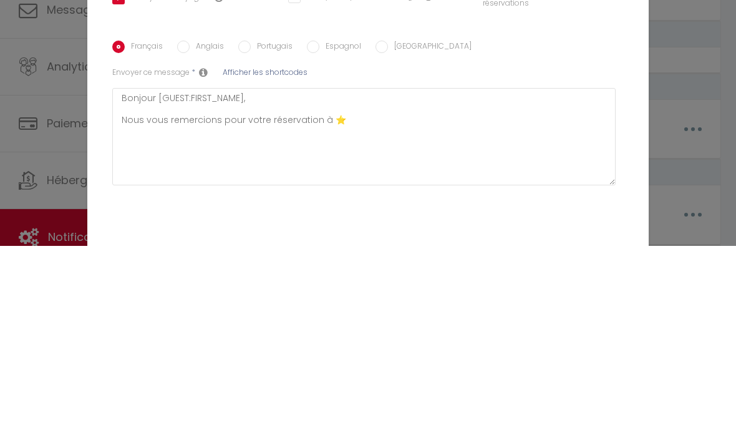
click at [285, 266] on span "Afficher les shortcodes" at bounding box center [265, 271] width 85 height 11
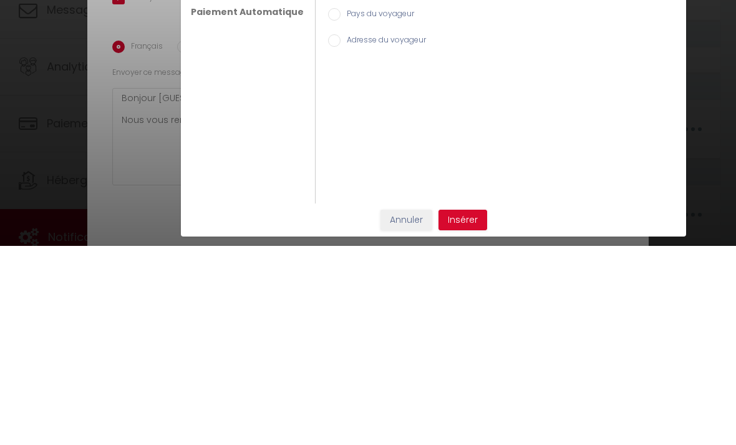
scroll to position [1314, 0]
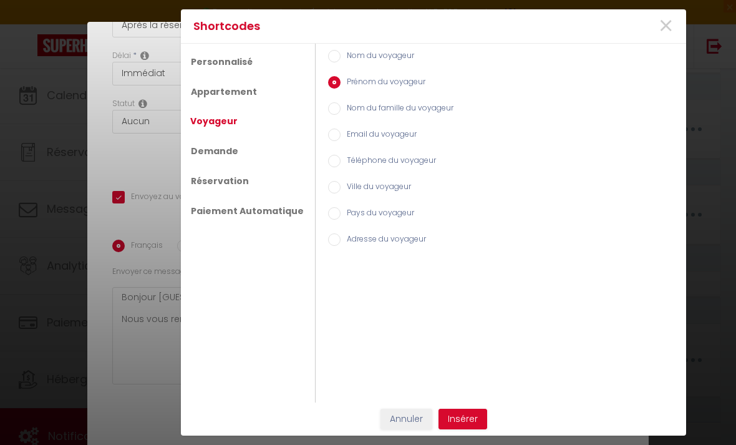
click at [225, 95] on link "Appartement" at bounding box center [224, 92] width 80 height 24
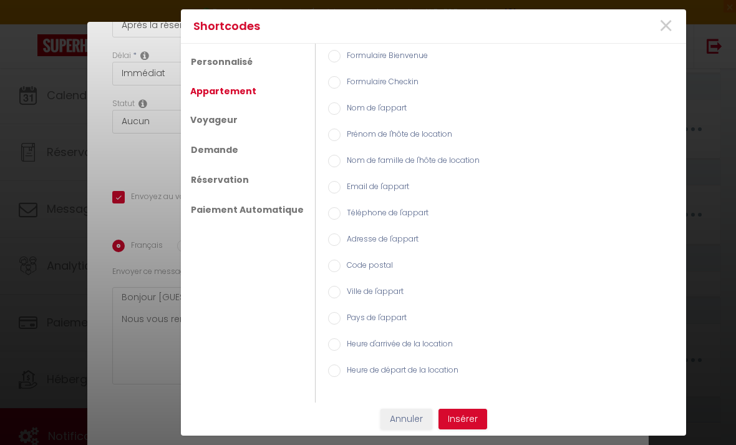
click at [328, 104] on input "Nom de l'appart" at bounding box center [334, 108] width 12 height 12
radio input "true"
click at [471, 412] on button "Insérer" at bounding box center [463, 419] width 49 height 21
checkbox input "true"
checkbox input "false"
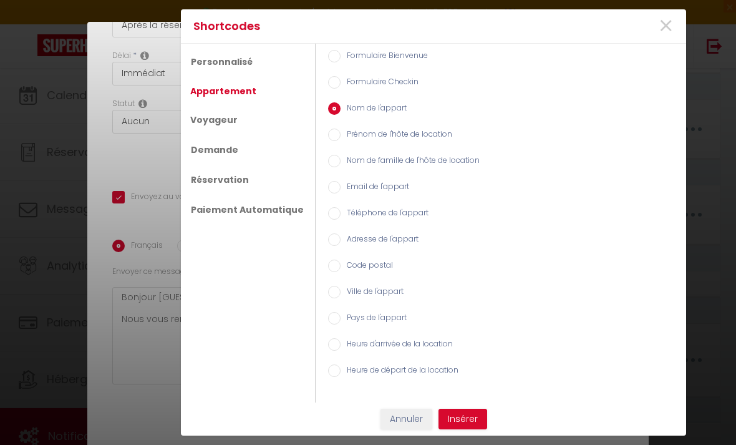
checkbox input "false"
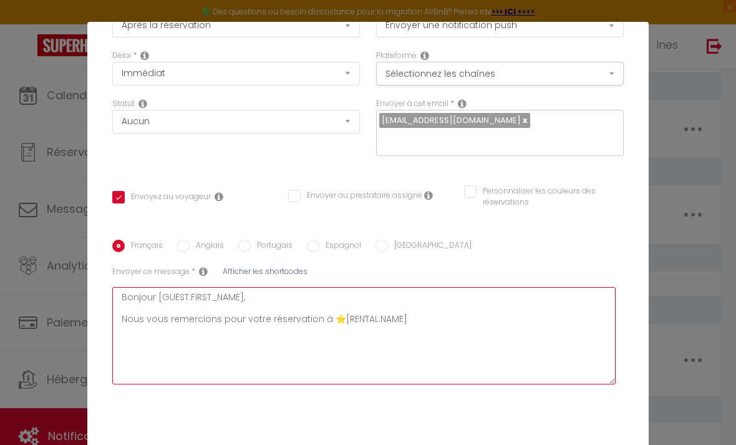
click at [419, 321] on textarea "Bonjour [GUEST:FIRST_NAME], Nous vous remercions pour votre réservation à ⭐️[RE…" at bounding box center [364, 335] width 504 height 97
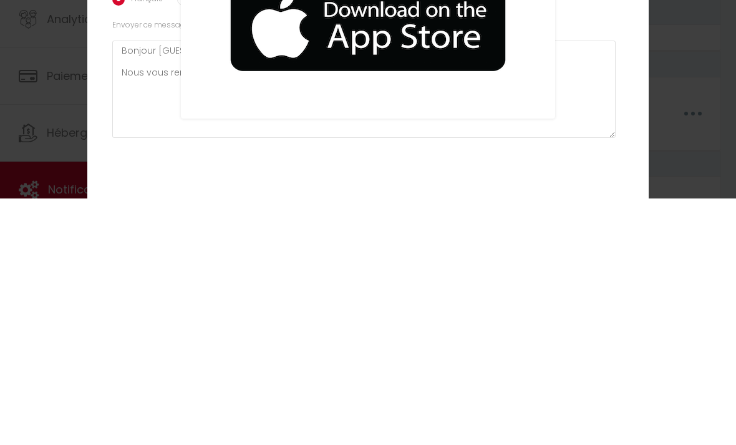
scroll to position [1651, 0]
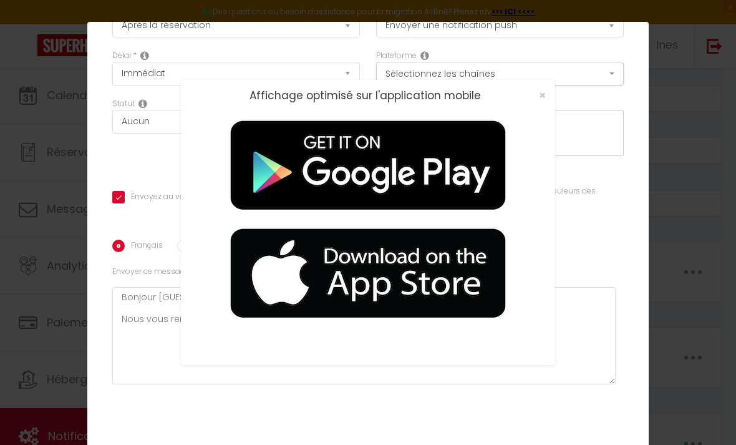
click at [540, 97] on span "×" at bounding box center [542, 95] width 7 height 16
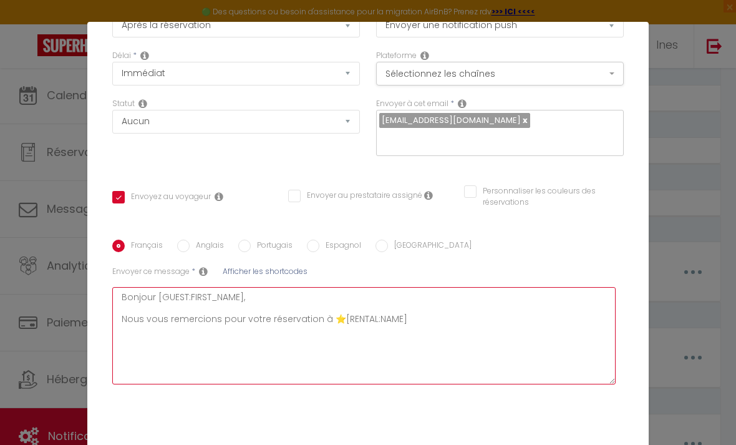
click at [412, 321] on textarea "Bonjour [GUEST:FIRST_NAME], Nous vous remercions pour votre réservation à ⭐️[RE…" at bounding box center [364, 335] width 504 height 97
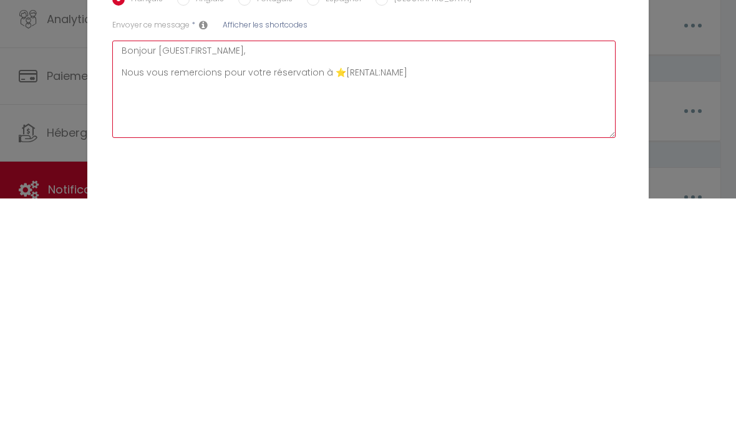
click at [411, 287] on textarea "Bonjour [GUEST:FIRST_NAME], Nous vous remercions pour votre réservation à ⭐️[RE…" at bounding box center [364, 335] width 504 height 97
click at [418, 287] on textarea "Bonjour [GUEST:FIRST_NAME], Nous vous remercions pour votre réservation à ⭐️[RE…" at bounding box center [364, 335] width 504 height 97
click at [415, 287] on textarea "Bonjour [GUEST:FIRST_NAME], Nous vous remercions pour votre réservation à ⭐️[RE…" at bounding box center [364, 335] width 504 height 97
click at [409, 287] on textarea "Bonjour [GUEST:FIRST_NAME], Nous vous remercions pour votre réservation à ⭐️[RE…" at bounding box center [364, 335] width 504 height 97
click at [411, 287] on textarea "Bonjour [GUEST:FIRST_NAME], Nous vous remercions pour votre réservation à ⭐️[RE…" at bounding box center [364, 335] width 504 height 97
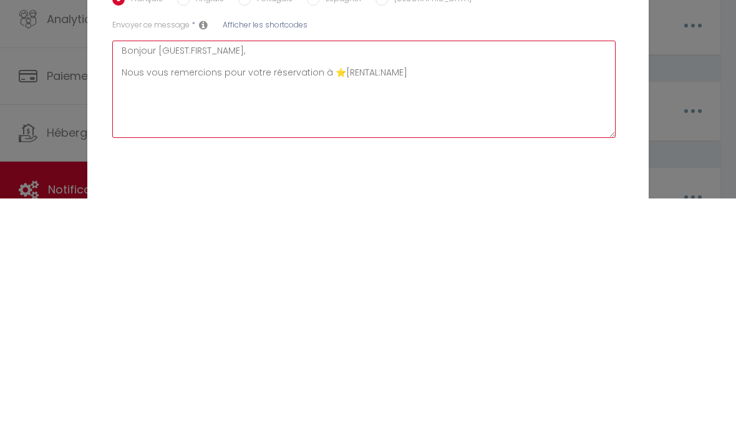
paste textarea "⭐️du"
type textarea "Bonjour [GUEST:FIRST_NAME], Nous vous remercions pour votre réservation à ⭐️[RE…"
checkbox input "true"
checkbox input "false"
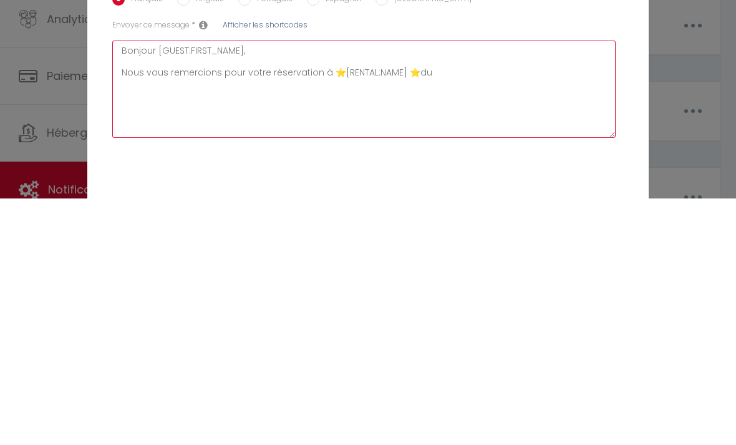
type textarea "Bonjour [GUEST:FIRST_NAME], Nous vous remercions pour votre réservation à ⭐️[RE…"
checkbox input "true"
checkbox input "false"
type textarea "Bonjour [GUEST:FIRST_NAME], Nous vous remercions pour votre réservation à ⭐️[RE…"
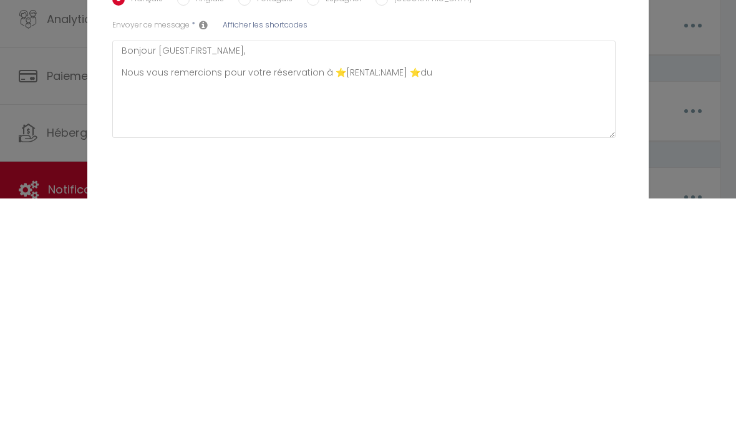
click at [292, 266] on span "Afficher les shortcodes" at bounding box center [265, 271] width 85 height 11
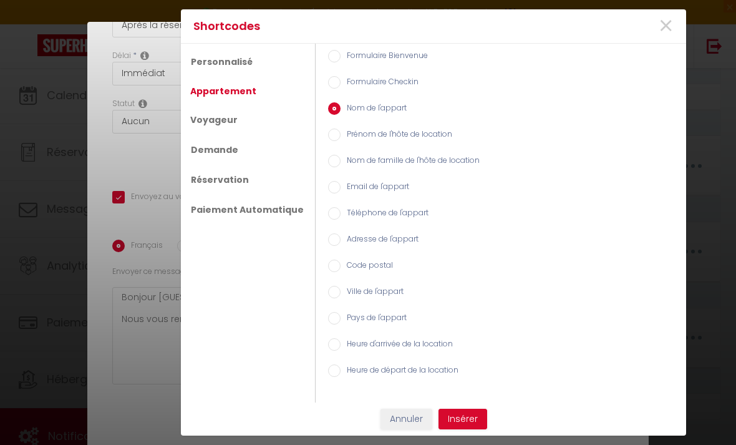
click at [226, 122] on link "Voyageur" at bounding box center [214, 120] width 60 height 22
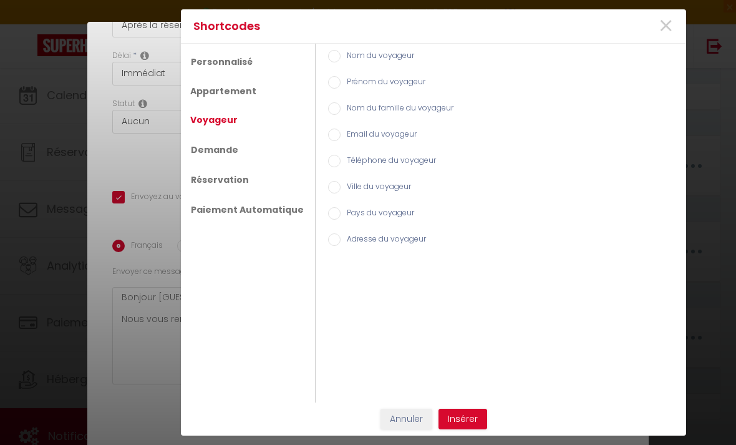
click at [225, 177] on link "Réservation" at bounding box center [220, 180] width 72 height 24
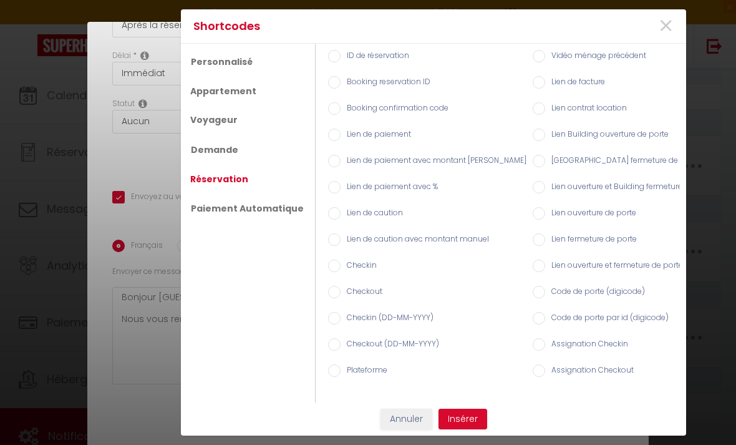
click at [331, 316] on input "Checkin (DD-MM-YYYY)" at bounding box center [334, 318] width 12 height 12
radio input "true"
click at [464, 421] on button "Insérer" at bounding box center [463, 419] width 49 height 21
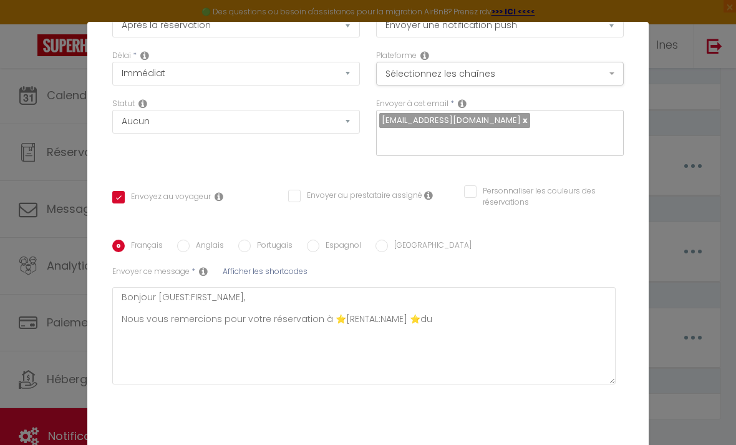
checkbox input "true"
checkbox input "false"
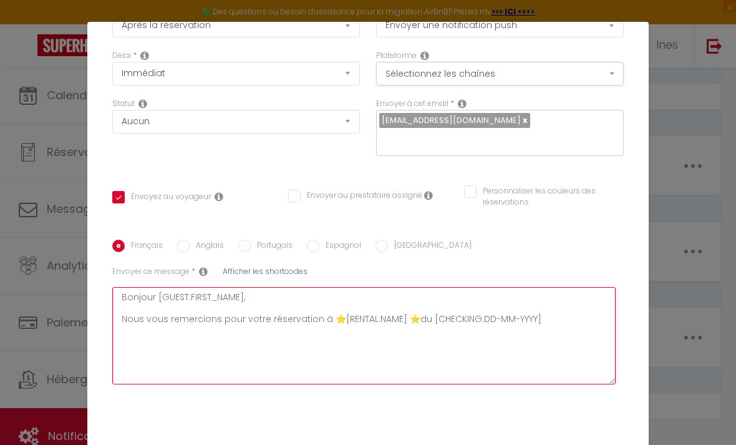
click at [559, 317] on textarea "Bonjour [GUEST:FIRST_NAME], Nous vous remercions pour votre réservation à ⭐️[RE…" at bounding box center [364, 335] width 504 height 97
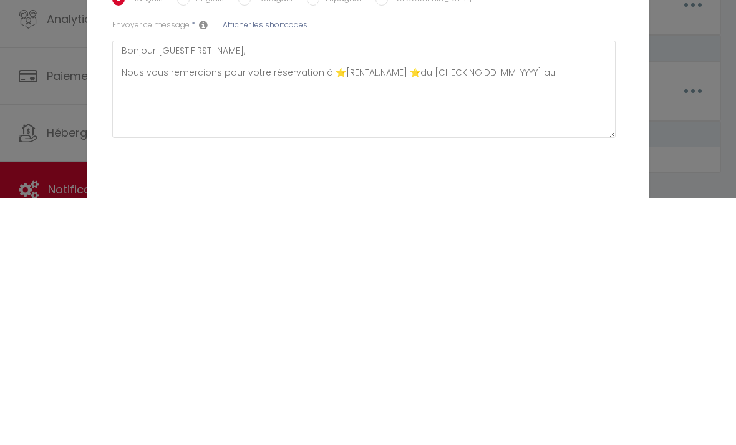
click at [278, 266] on span "Afficher les shortcodes" at bounding box center [265, 271] width 85 height 11
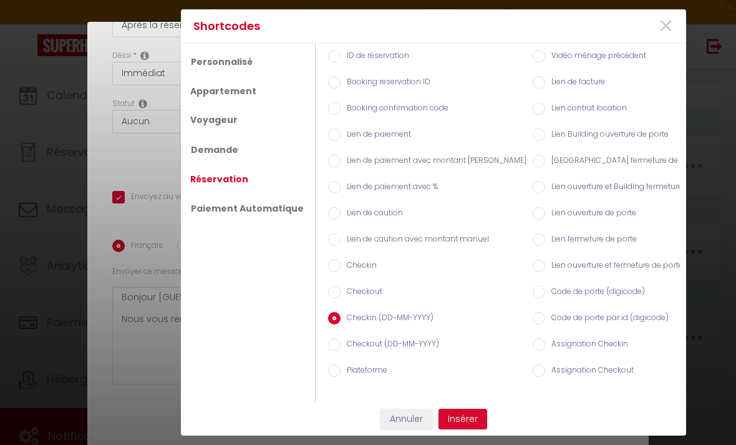
click at [341, 342] on label "Checkout (DD-MM-YYYY)" at bounding box center [390, 345] width 99 height 14
click at [333, 342] on input "Checkout (DD-MM-YYYY)" at bounding box center [334, 344] width 12 height 12
click at [469, 416] on button "Insérer" at bounding box center [463, 419] width 49 height 21
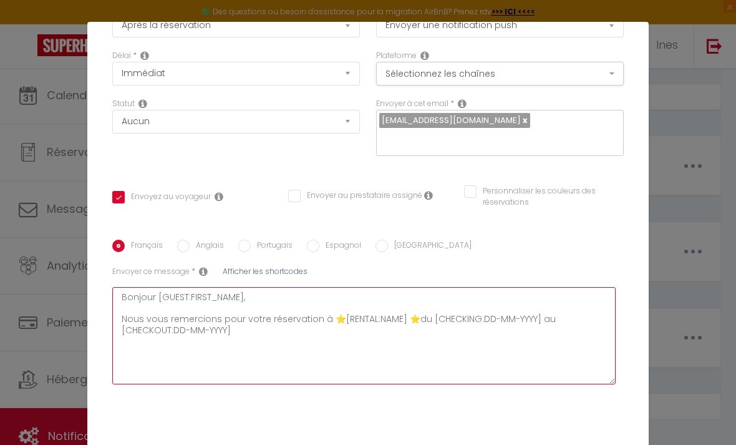
click at [245, 334] on textarea "Bonjour [GUEST:FIRST_NAME], Nous vous remercions pour votre réservation à ⭐️[RE…" at bounding box center [364, 335] width 504 height 97
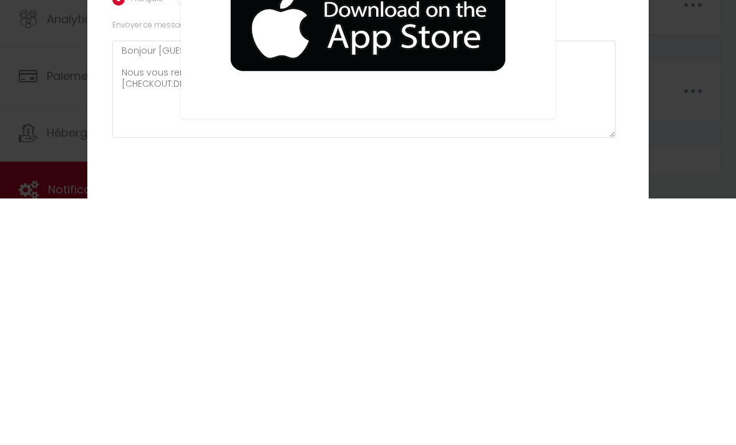
scroll to position [1651, 0]
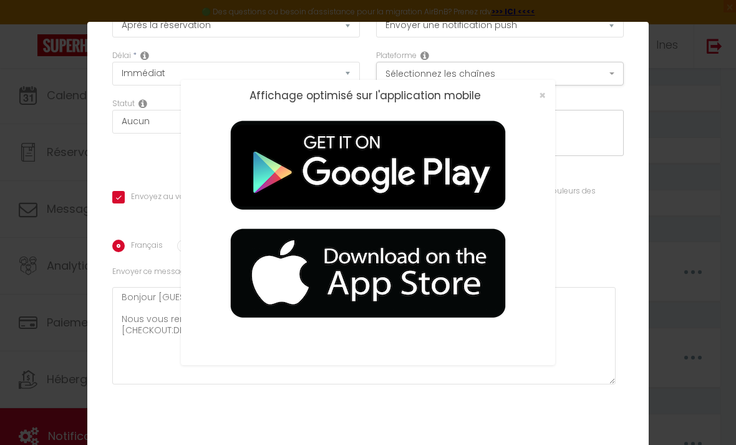
click at [545, 92] on span "×" at bounding box center [542, 95] width 7 height 16
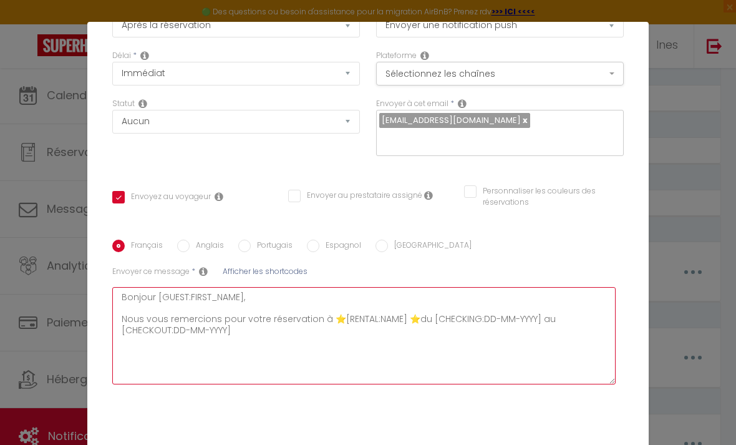
click at [250, 330] on textarea "Bonjour [GUEST:FIRST_NAME], Nous vous remercions pour votre réservation à ⭐️[RE…" at bounding box center [364, 335] width 504 height 97
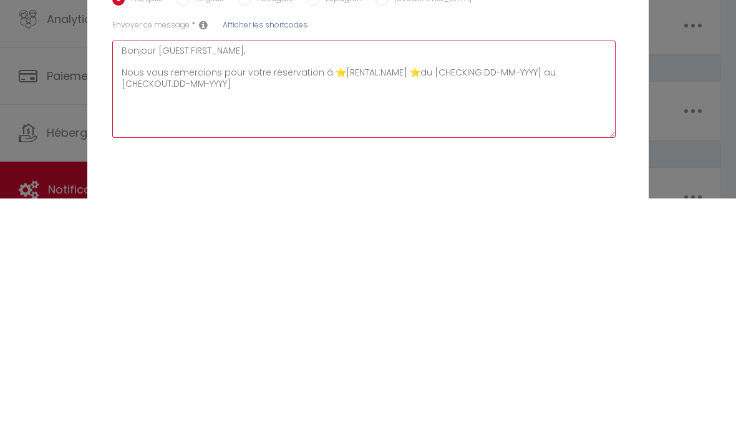
paste textarea "! Nous avons hâte de vous accueillir 😊 🔐 L'accès au logement se fera avec le co…"
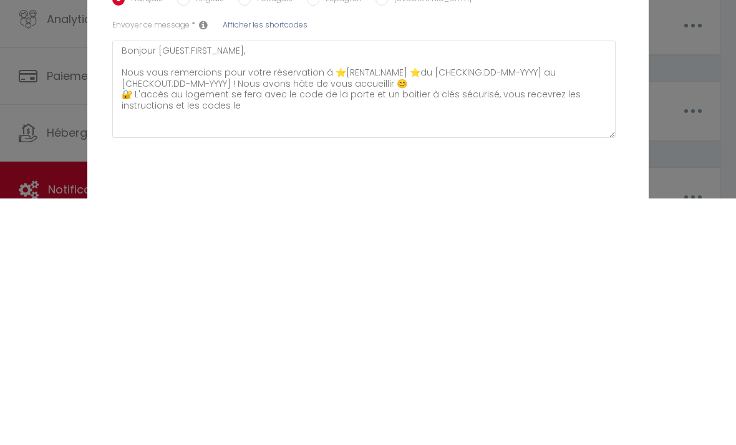
click at [273, 266] on span "Afficher les shortcodes" at bounding box center [265, 271] width 85 height 11
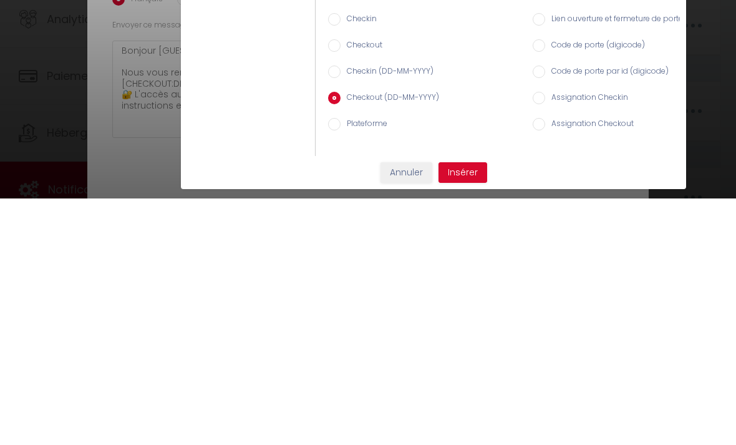
scroll to position [1758, 0]
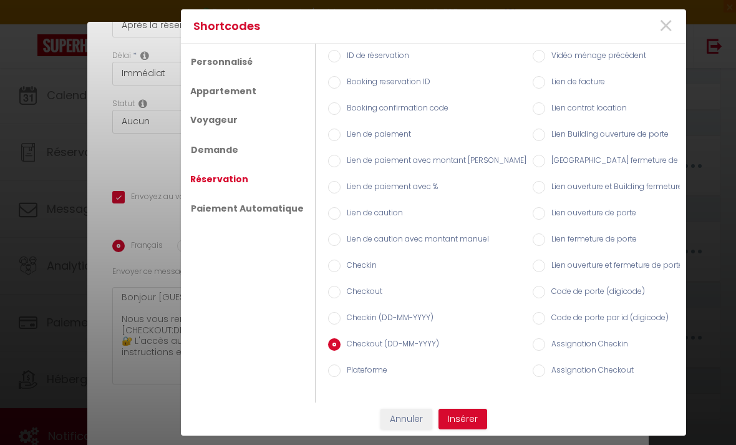
click at [341, 314] on label "Checkin (DD-MM-YYYY)" at bounding box center [387, 319] width 93 height 14
click at [333, 314] on input "Checkin (DD-MM-YYYY)" at bounding box center [334, 318] width 12 height 12
click at [463, 411] on button "Insérer" at bounding box center [463, 419] width 49 height 21
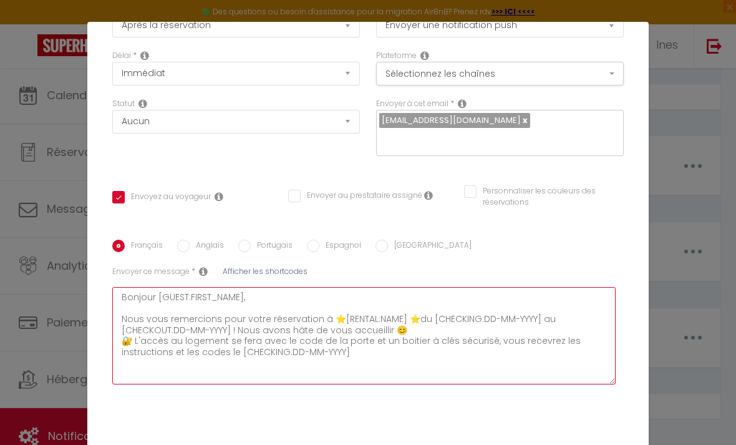
click at [369, 354] on textarea "Bonjour [GUEST:FIRST_NAME], Nous vous remercions pour votre réservation à ⭐️[RE…" at bounding box center [364, 335] width 504 height 97
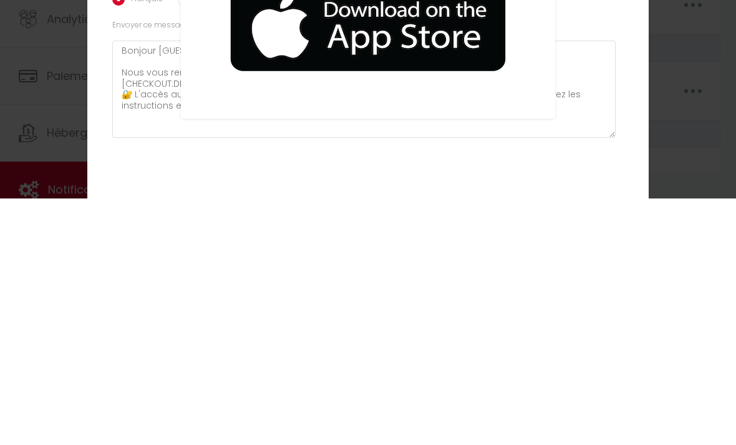
scroll to position [1651, 0]
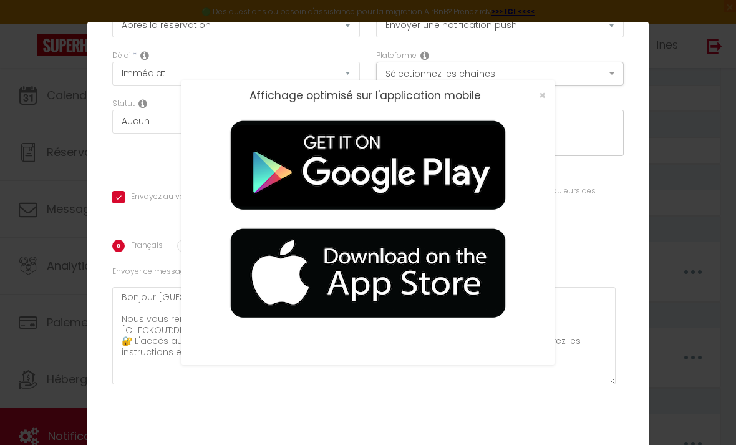
click at [539, 94] on span "×" at bounding box center [542, 95] width 7 height 16
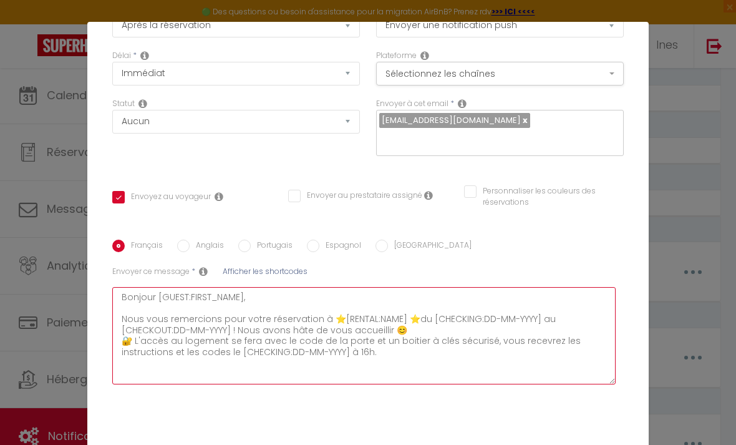
click at [393, 348] on textarea "Bonjour [GUEST:FIRST_NAME], Nous vous remercions pour votre réservation à ⭐️[RE…" at bounding box center [364, 335] width 504 height 97
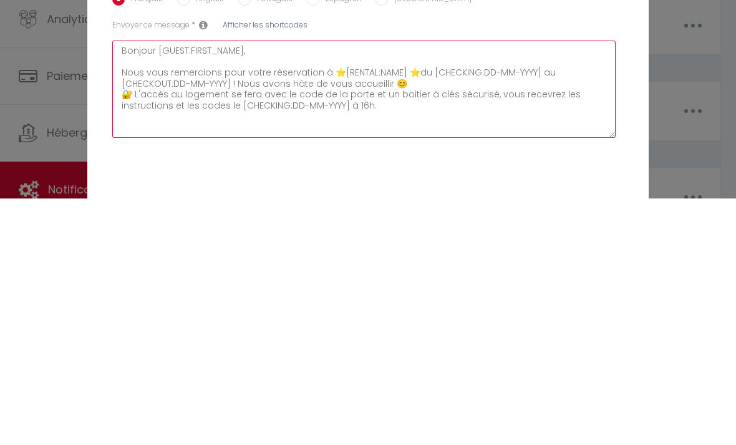
paste textarea "Afin d'organiser au mieux votre séjour, merci de me confirmer : - le nom de la …"
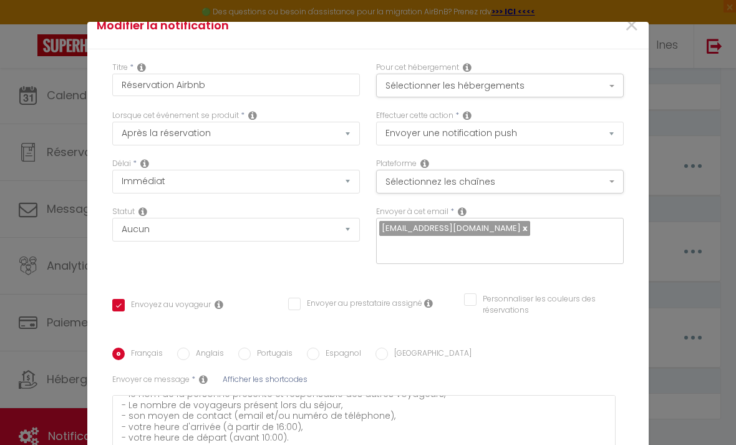
scroll to position [16, 0]
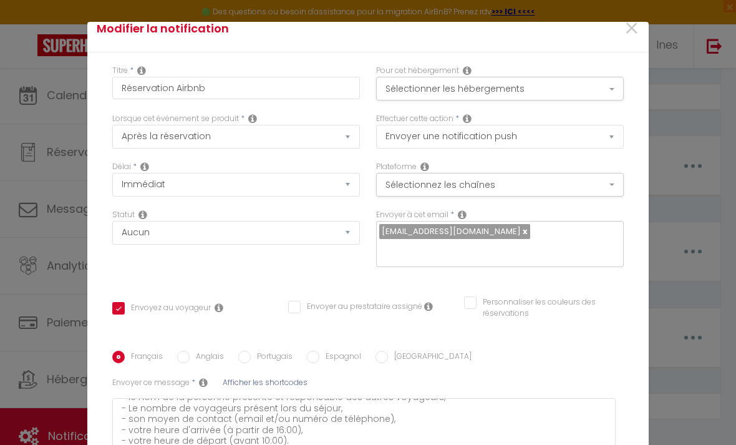
click at [575, 186] on button "Sélectionnez les chaînes" at bounding box center [500, 185] width 248 height 24
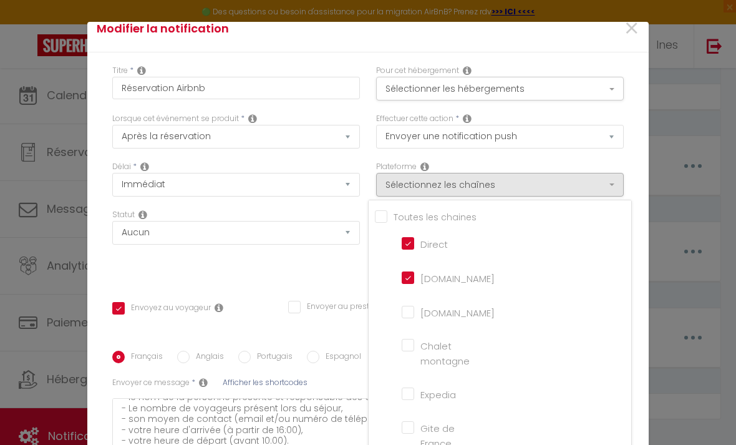
click at [323, 265] on div at bounding box center [368, 222] width 736 height 445
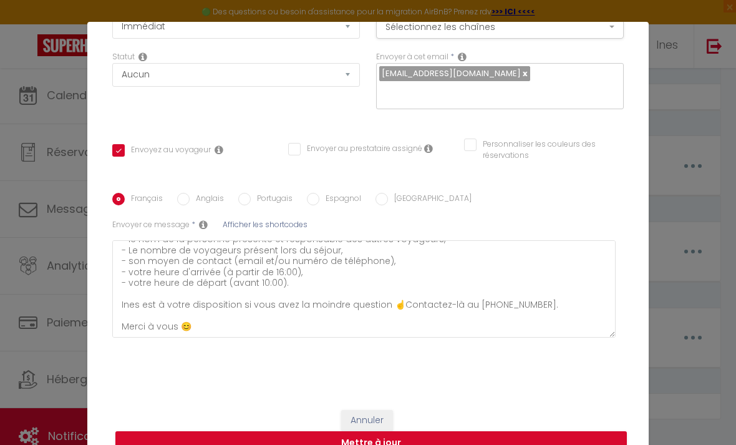
scroll to position [175, 0]
click at [504, 435] on button "Mettre à jour" at bounding box center [371, 443] width 512 height 24
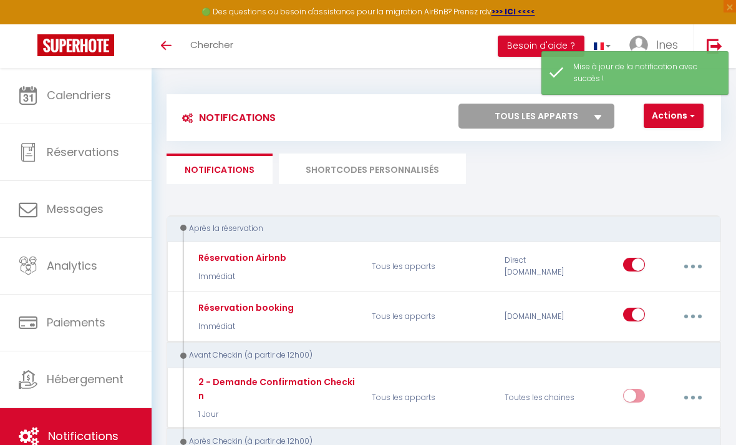
scroll to position [14, 0]
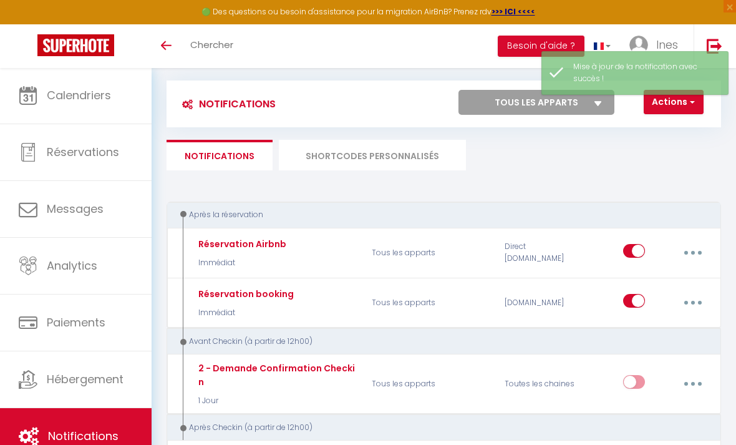
click at [693, 253] on icon "button" at bounding box center [694, 253] width 4 height 4
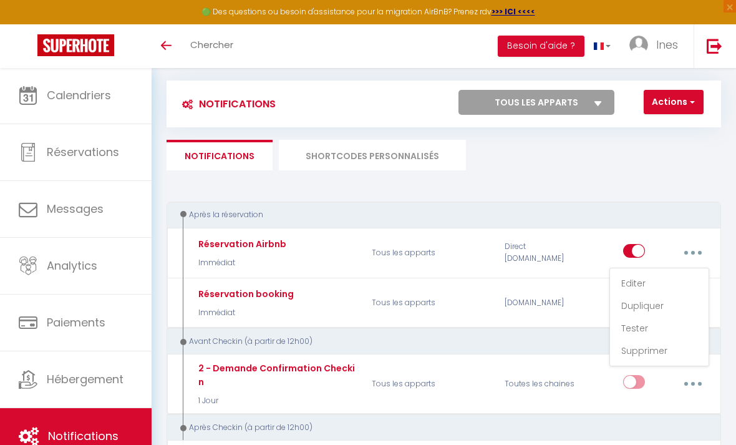
click at [670, 283] on link "Editer" at bounding box center [660, 283] width 92 height 21
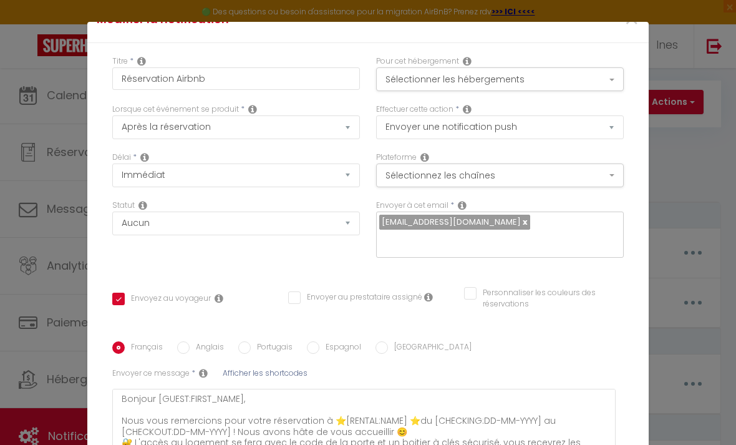
scroll to position [25, 0]
click at [593, 124] on select "Envoyer un email Envoyer un SMS Envoyer une notification push" at bounding box center [500, 128] width 248 height 24
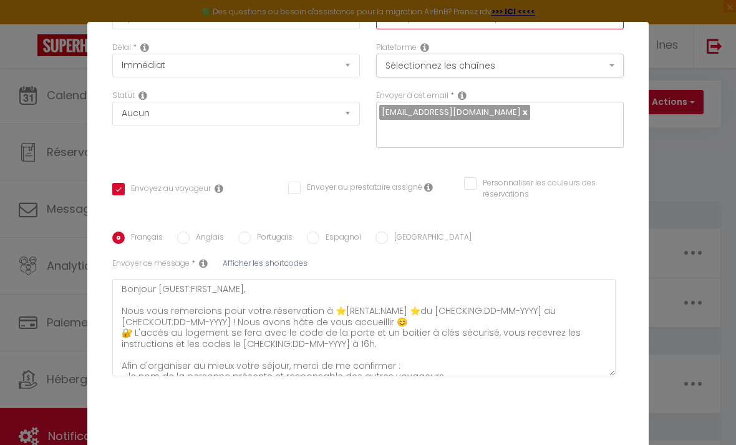
scroll to position [135, 0]
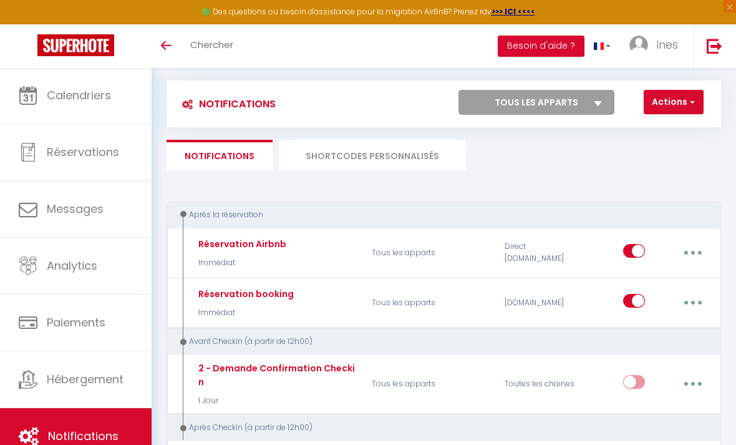
click at [695, 246] on button "button" at bounding box center [693, 253] width 33 height 24
click at [662, 320] on link "Tester" at bounding box center [660, 328] width 92 height 21
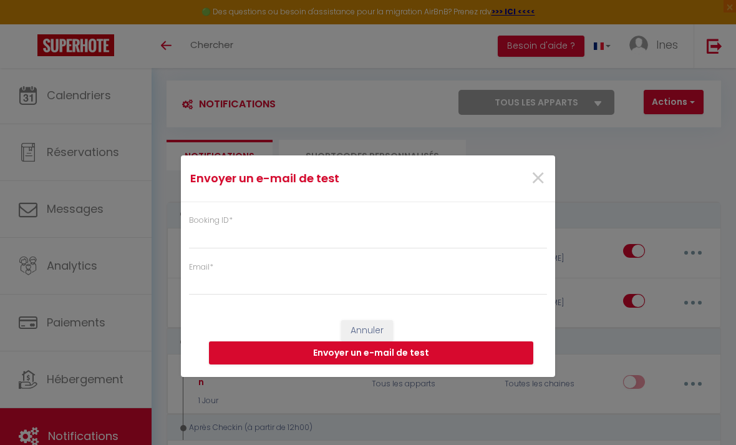
click at [377, 341] on button "Annuler" at bounding box center [367, 330] width 52 height 21
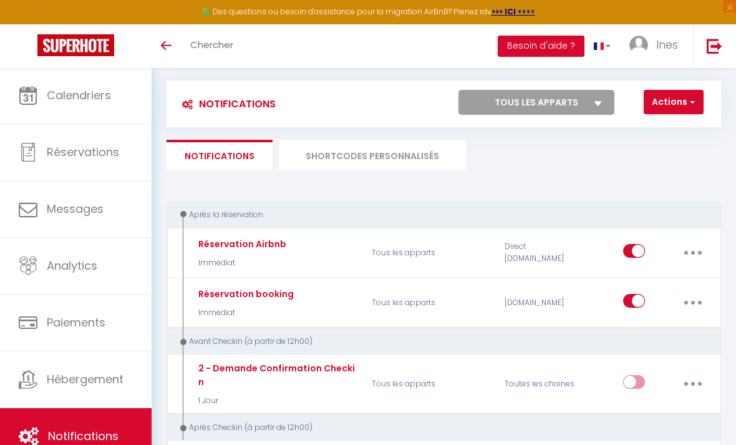
click at [690, 296] on button "button" at bounding box center [693, 303] width 33 height 24
click at [669, 327] on link "Editer" at bounding box center [660, 333] width 92 height 21
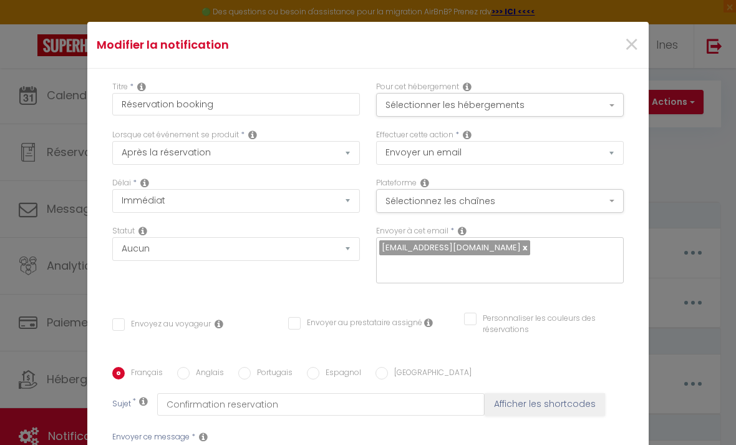
scroll to position [0, 0]
click at [600, 152] on select "Envoyer un email Envoyer un SMS Envoyer une notification push" at bounding box center [500, 153] width 248 height 24
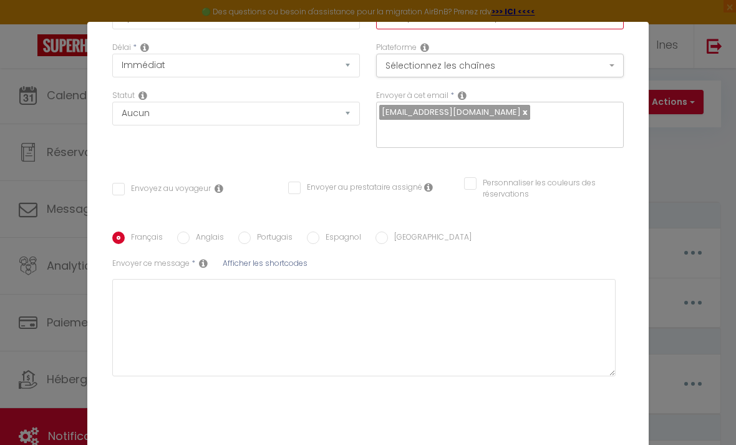
scroll to position [135, 0]
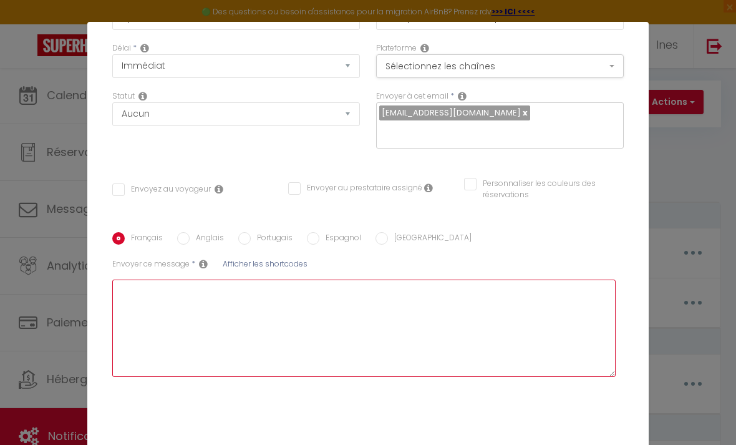
click at [403, 306] on textarea at bounding box center [364, 328] width 504 height 97
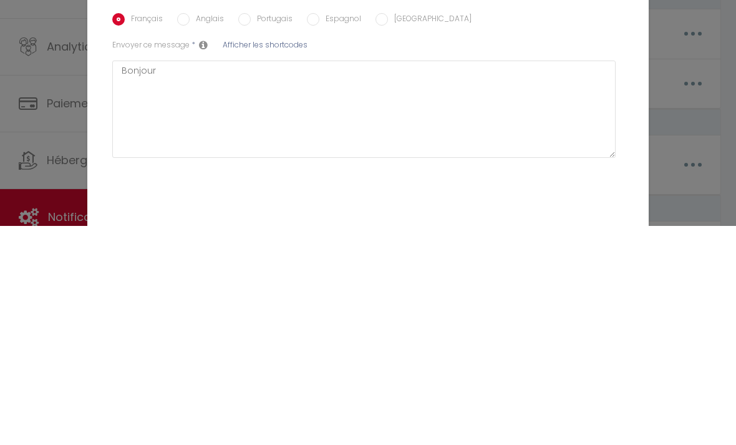
click at [272, 258] on span "Afficher les shortcodes" at bounding box center [265, 263] width 85 height 11
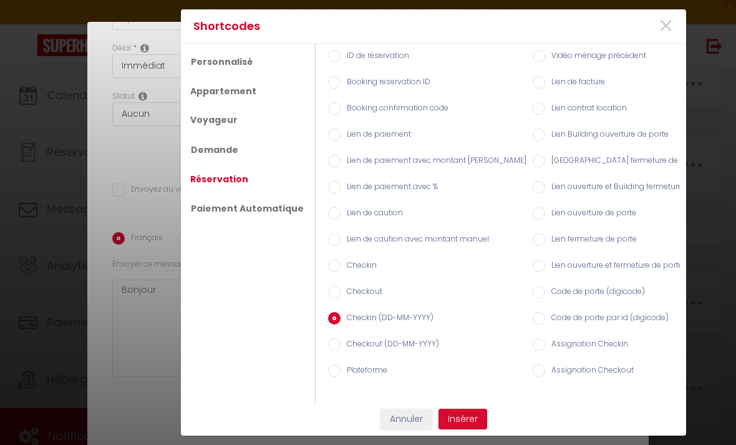
click at [227, 131] on link "Voyageur" at bounding box center [214, 120] width 60 height 22
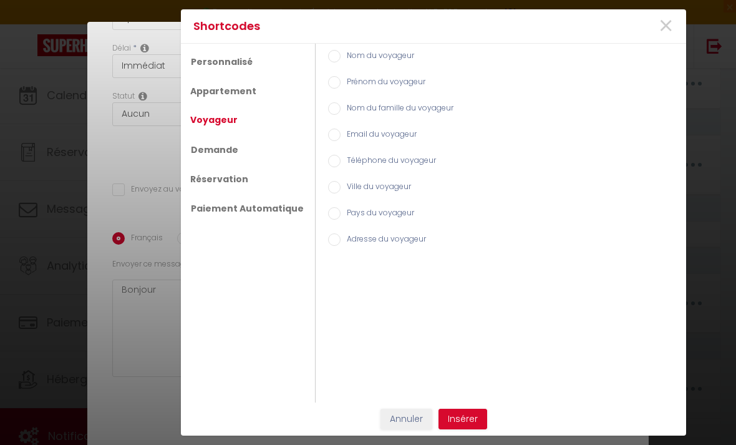
click at [328, 89] on input "Prénom du voyageur" at bounding box center [334, 82] width 12 height 12
click at [469, 430] on button "Insérer" at bounding box center [463, 419] width 49 height 21
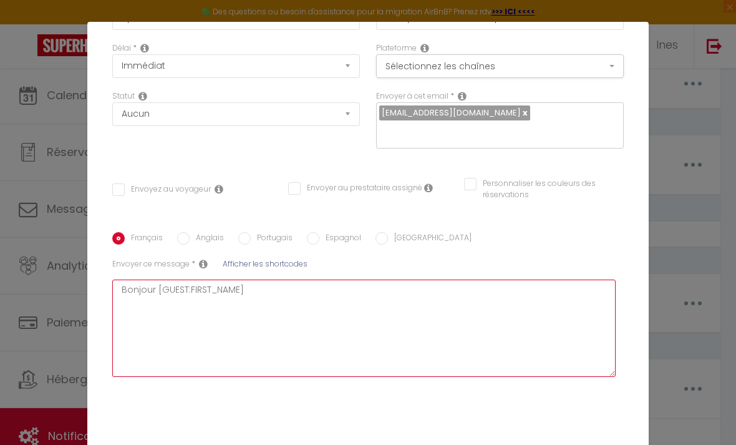
click at [289, 303] on textarea "Bonjour [GUEST:FIRST_NAME]" at bounding box center [364, 328] width 504 height 97
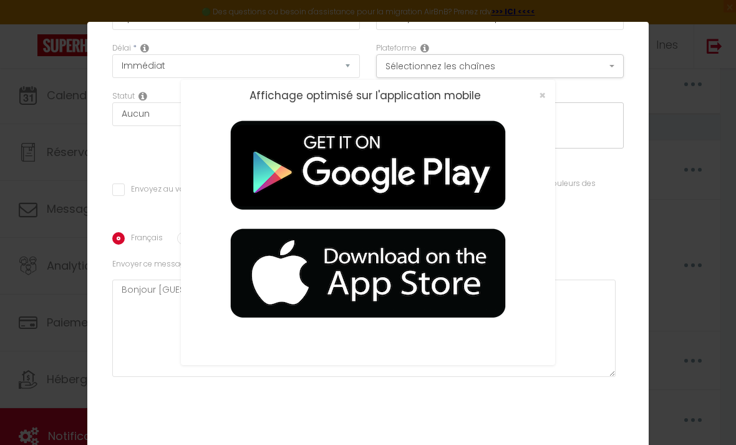
scroll to position [518, 0]
click at [550, 105] on div "Affichage optimisé sur l'application mobile ×" at bounding box center [368, 95] width 374 height 31
click at [542, 103] on span "×" at bounding box center [542, 95] width 7 height 16
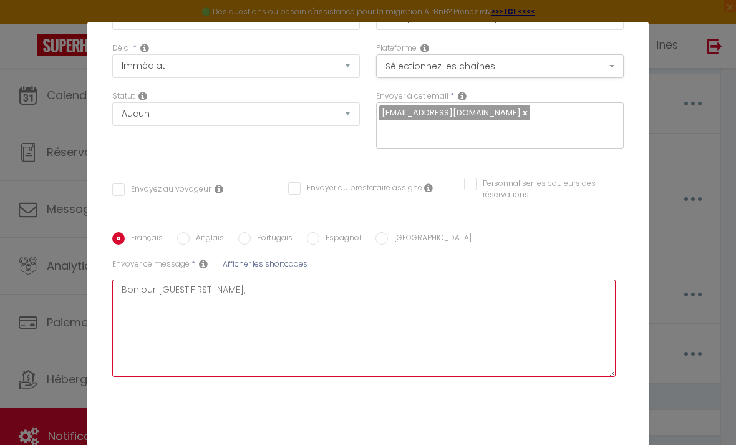
click at [302, 294] on textarea "Bonjour [GUEST:FIRST_NAME]," at bounding box center [364, 328] width 504 height 97
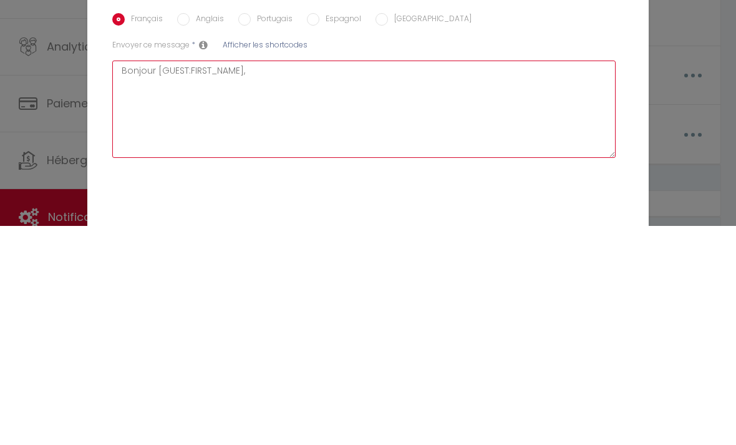
click at [145, 280] on textarea "Bonjour [GUEST:FIRST_NAME]," at bounding box center [364, 328] width 504 height 97
paste textarea "Nous vous remercions pour votre réservation à ⭐️"
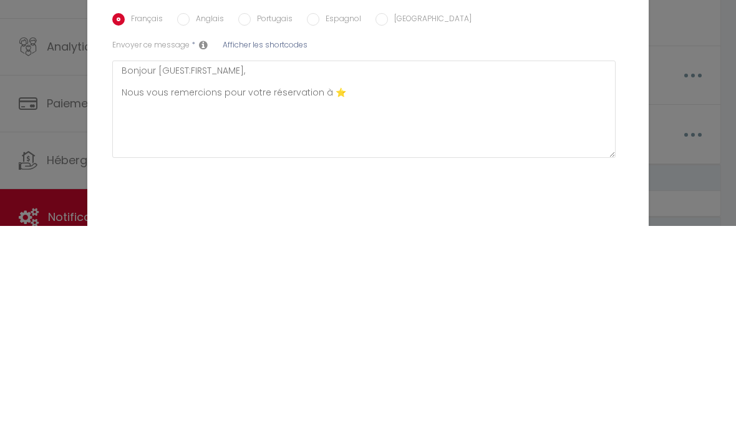
click at [263, 258] on span "Afficher les shortcodes" at bounding box center [265, 263] width 85 height 11
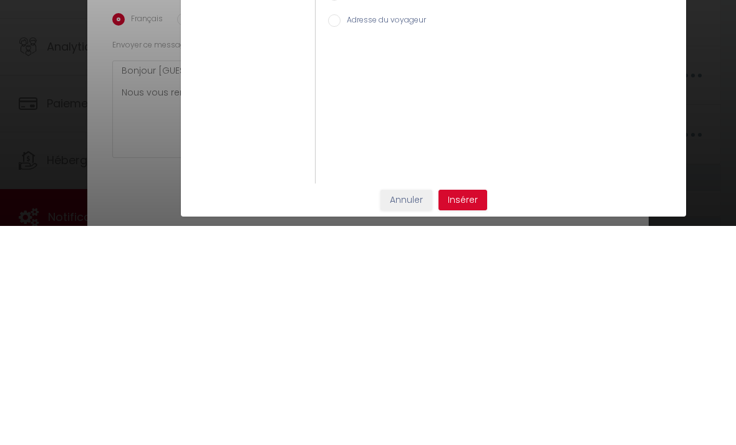
scroll to position [737, 0]
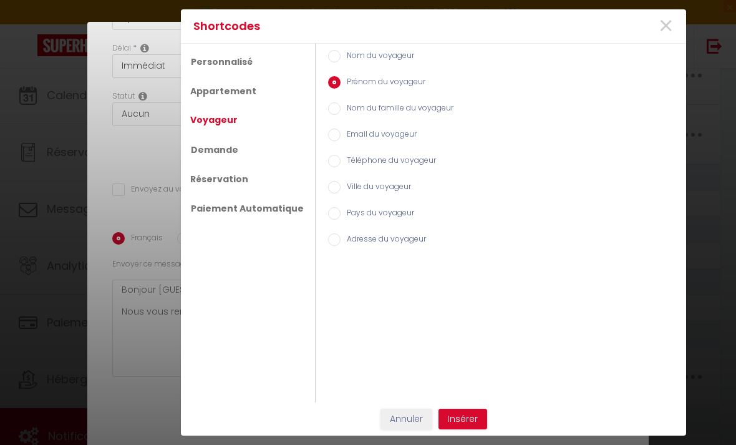
click at [235, 102] on link "Appartement" at bounding box center [223, 91] width 79 height 22
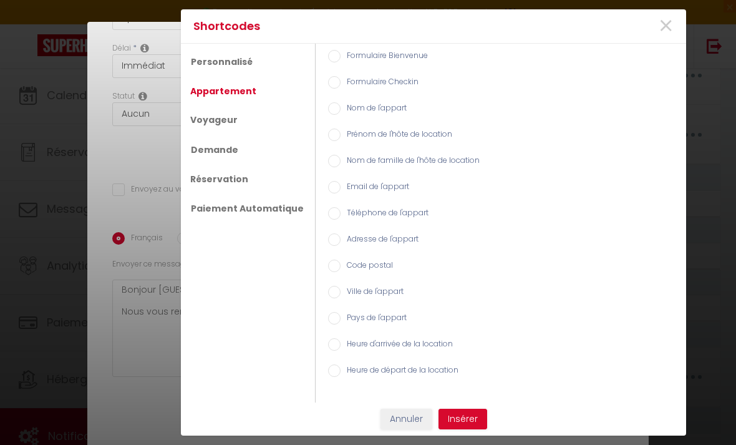
click at [330, 115] on input "Nom de l'appart" at bounding box center [334, 108] width 12 height 12
click at [475, 430] on button "Insérer" at bounding box center [463, 419] width 49 height 21
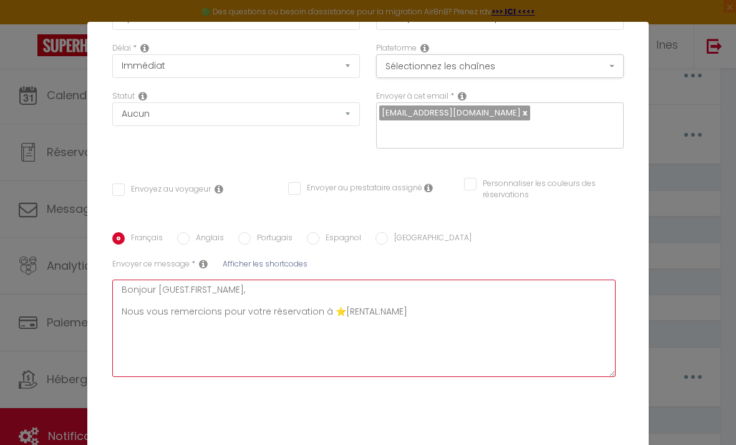
click at [421, 311] on textarea "Bonjour [GUEST:FIRST_NAME], Nous vous remercions pour votre réservation à ⭐️[RE…" at bounding box center [364, 328] width 504 height 97
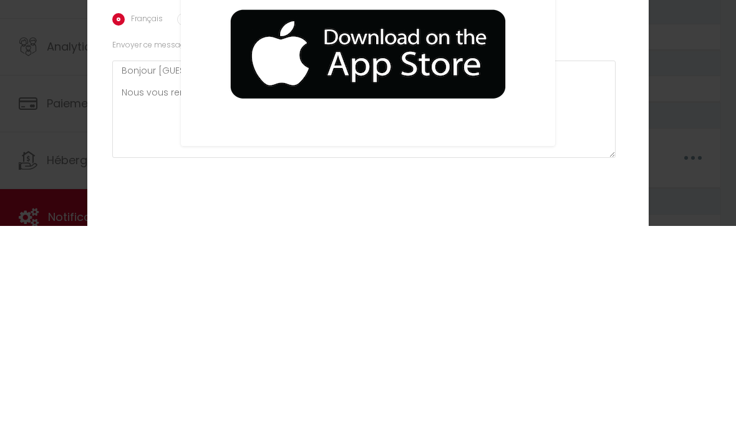
scroll to position [1022, 0]
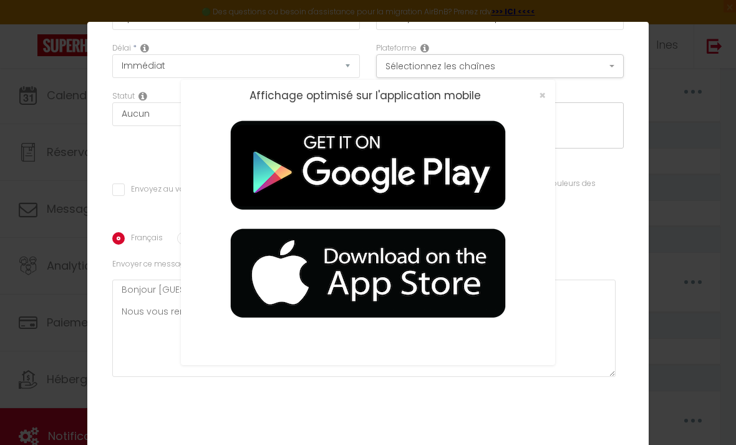
click at [544, 103] on span "×" at bounding box center [542, 95] width 7 height 16
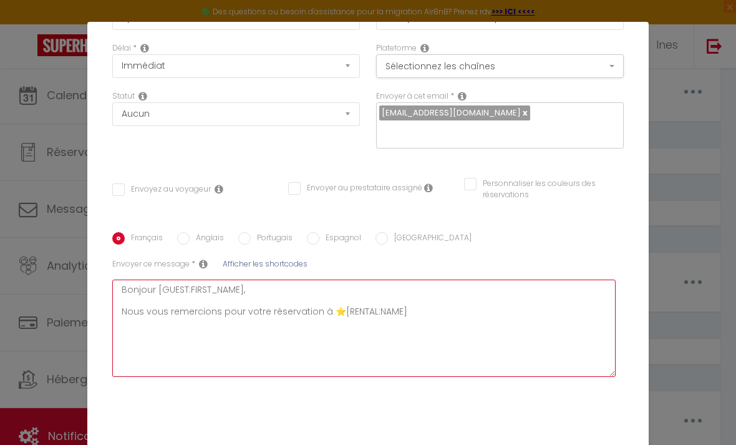
click at [411, 312] on textarea "Bonjour [GUEST:FIRST_NAME], Nous vous remercions pour votre réservation à ⭐️[RE…" at bounding box center [364, 328] width 504 height 97
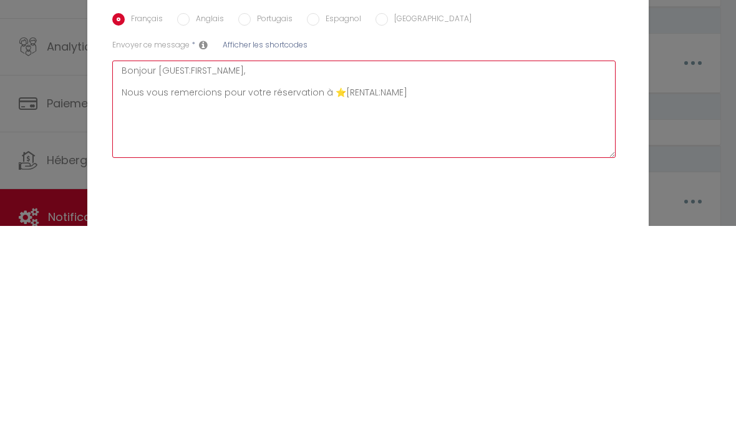
click at [411, 280] on textarea "Bonjour [GUEST:FIRST_NAME], Nous vous remercions pour votre réservation à ⭐️[RE…" at bounding box center [364, 328] width 504 height 97
paste textarea "⭐️du"
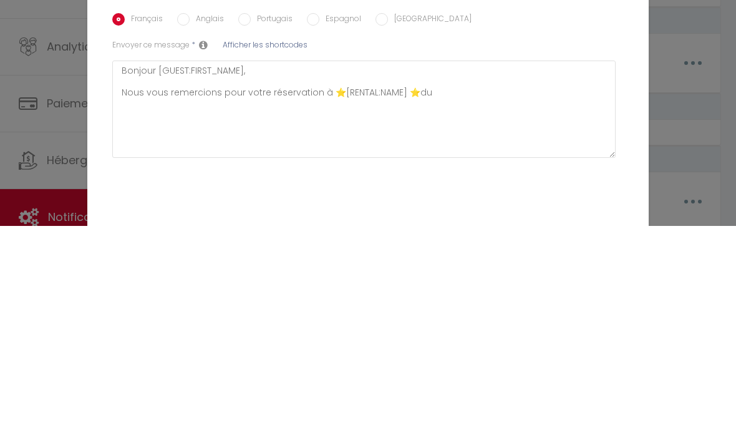
click at [263, 258] on span "Afficher les shortcodes" at bounding box center [265, 263] width 85 height 11
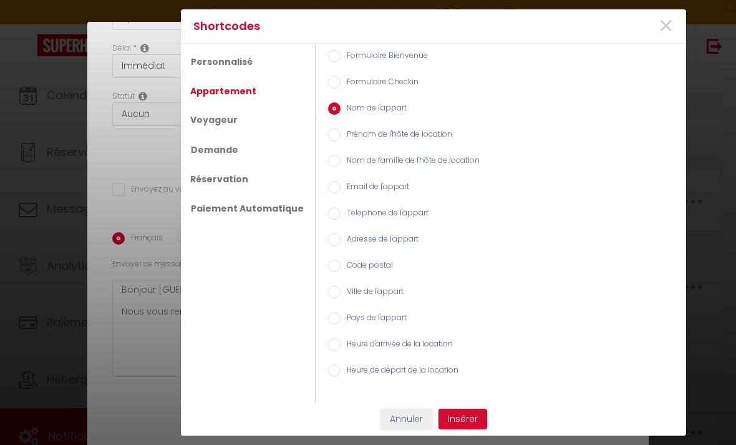
click at [231, 190] on link "Réservation" at bounding box center [219, 179] width 71 height 22
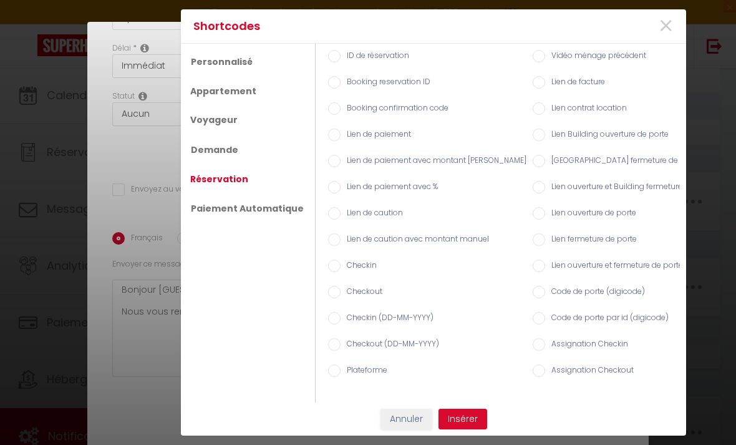
click at [330, 325] on input "Checkin (DD-MM-YYYY)" at bounding box center [334, 318] width 12 height 12
click at [465, 430] on button "Insérer" at bounding box center [463, 419] width 49 height 21
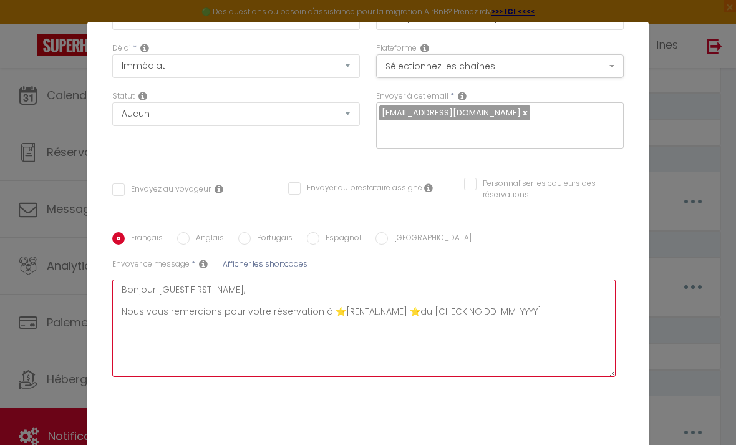
click at [554, 316] on textarea "Bonjour [GUEST:FIRST_NAME], Nous vous remercions pour votre réservation à ⭐️[RE…" at bounding box center [364, 328] width 504 height 97
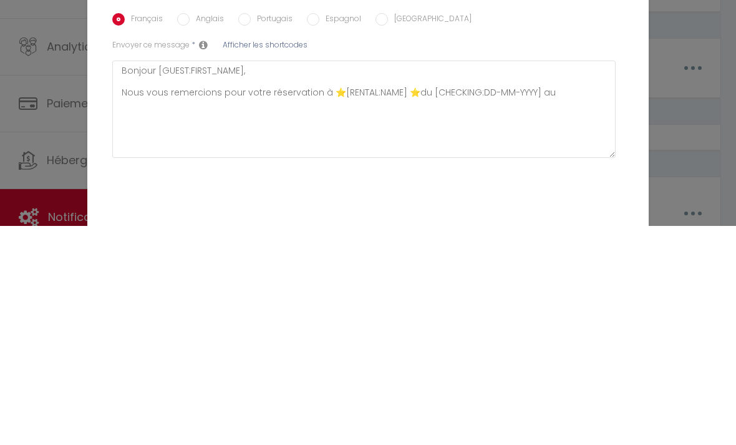
click at [286, 258] on span "Afficher les shortcodes" at bounding box center [265, 263] width 85 height 11
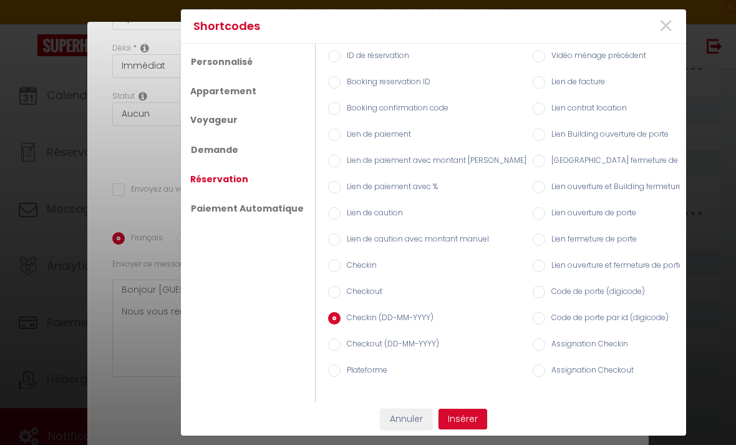
click at [328, 351] on input "Checkout (DD-MM-YYYY)" at bounding box center [334, 344] width 12 height 12
click at [460, 430] on button "Insérer" at bounding box center [463, 419] width 49 height 21
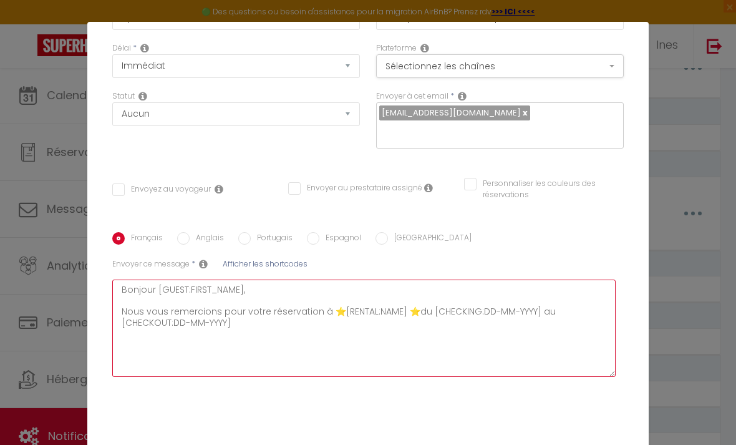
click at [267, 318] on textarea "Bonjour [GUEST:FIRST_NAME], Nous vous remercions pour votre réservation à ⭐️[RE…" at bounding box center [364, 328] width 504 height 97
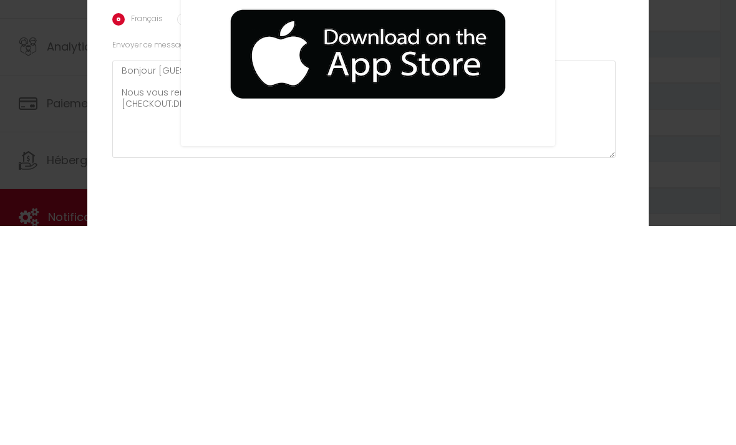
scroll to position [1611, 0]
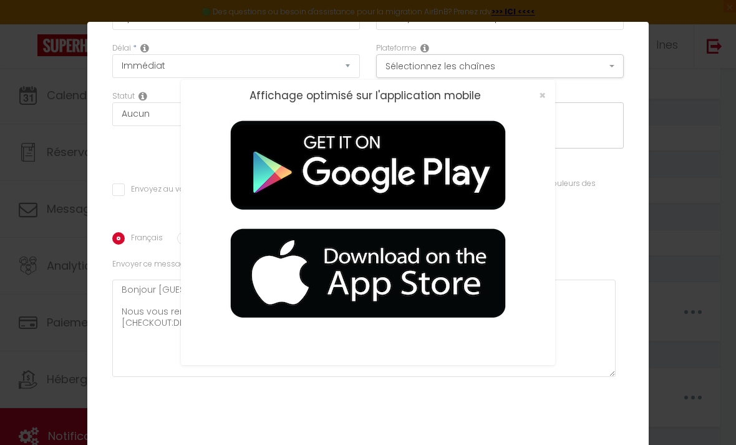
click at [545, 103] on span "×" at bounding box center [542, 95] width 7 height 16
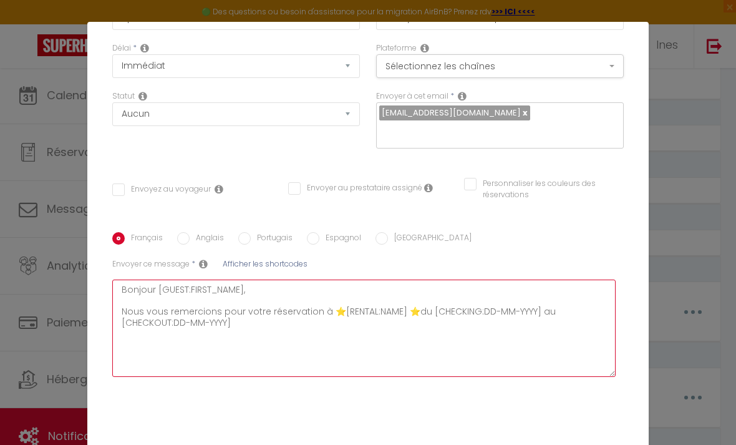
click at [250, 328] on textarea "Bonjour [GUEST:FIRST_NAME], Nous vous remercions pour votre réservation à ⭐️[RE…" at bounding box center [364, 328] width 504 height 97
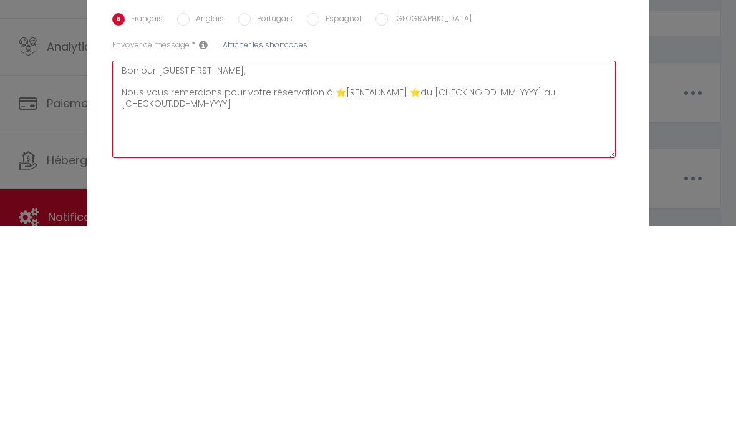
click at [250, 280] on textarea "Bonjour [GUEST:FIRST_NAME], Nous vous remercions pour votre réservation à ⭐️[RE…" at bounding box center [364, 328] width 504 height 97
paste textarea "! Nous avons hâte de vous accueillir 😊 L'accès au logement se fera avec le code…"
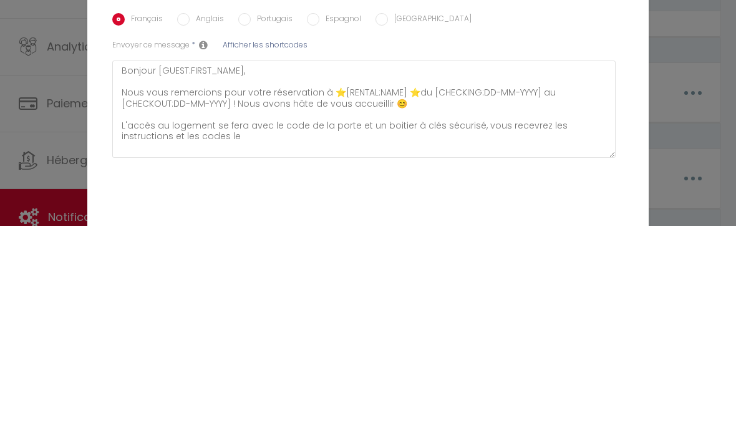
click at [251, 258] on span "Afficher les shortcodes" at bounding box center [265, 263] width 85 height 11
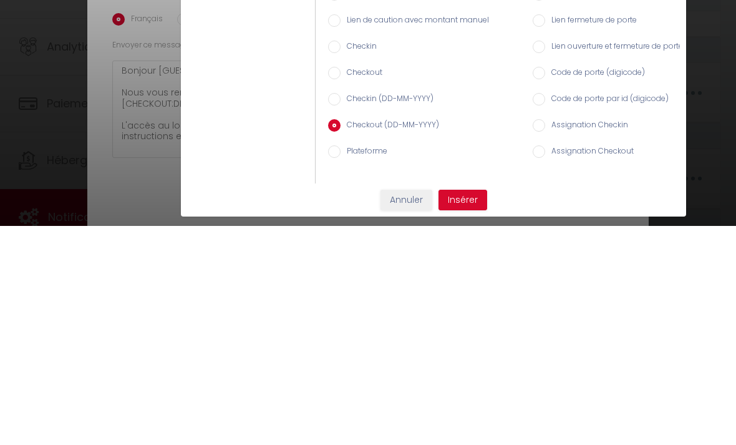
scroll to position [1718, 0]
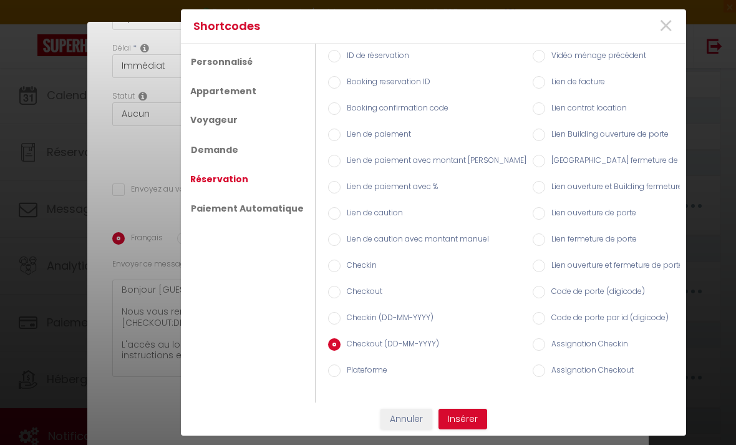
click at [332, 325] on input "Checkin (DD-MM-YYYY)" at bounding box center [334, 318] width 12 height 12
click at [464, 430] on button "Insérer" at bounding box center [463, 419] width 49 height 21
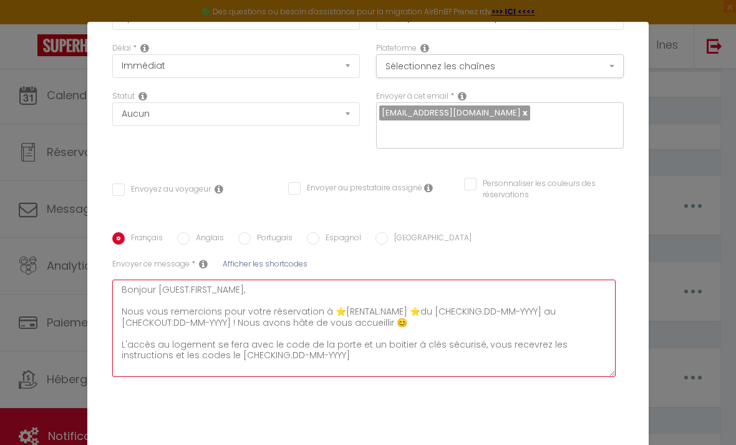
click at [325, 355] on textarea "Bonjour [GUEST:FIRST_NAME], Nous vous remercions pour votre réservation à ⭐️[RE…" at bounding box center [364, 328] width 504 height 97
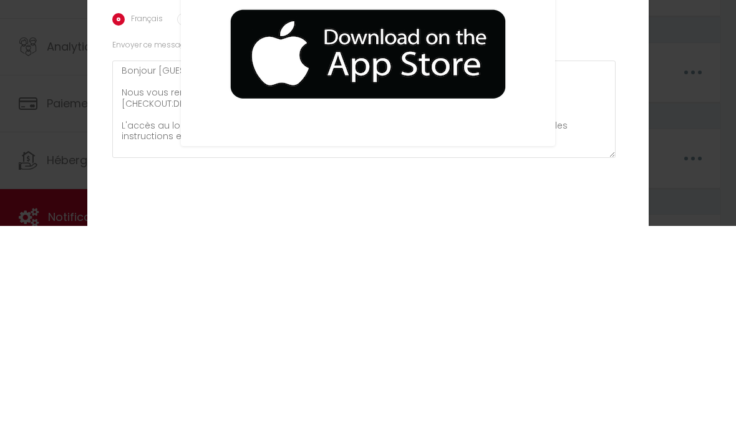
scroll to position [1611, 0]
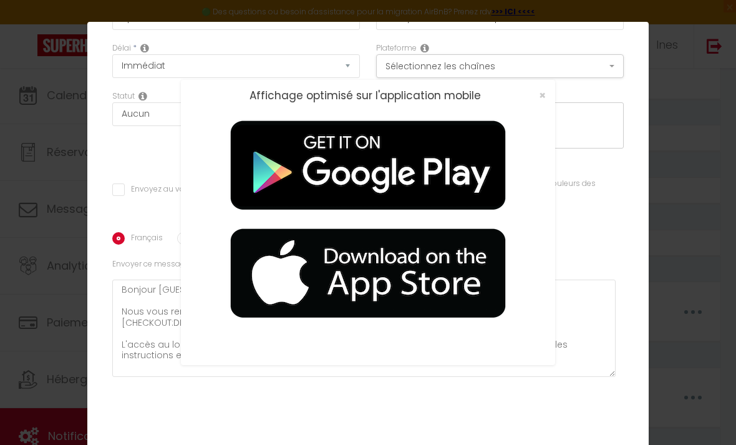
click at [540, 103] on span "×" at bounding box center [542, 95] width 7 height 16
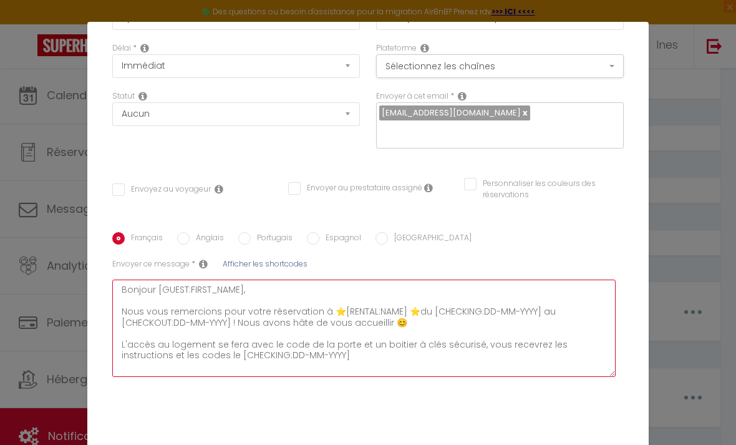
click at [313, 359] on textarea "Bonjour [GUEST:FIRST_NAME], Nous vous remercions pour votre réservation à ⭐️[RE…" at bounding box center [364, 328] width 504 height 97
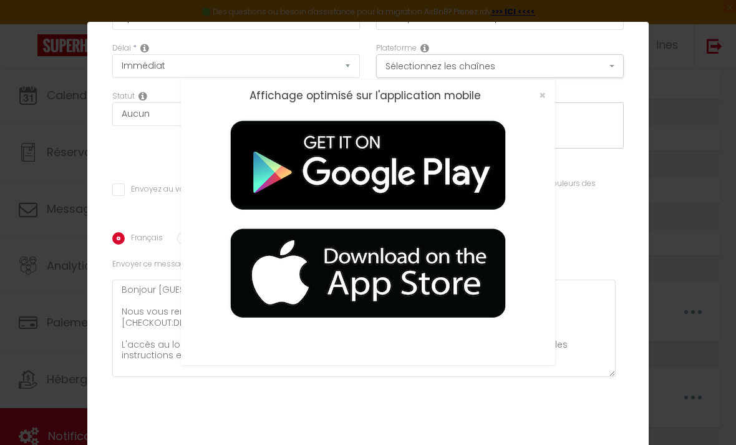
click at [545, 103] on span "×" at bounding box center [542, 95] width 7 height 16
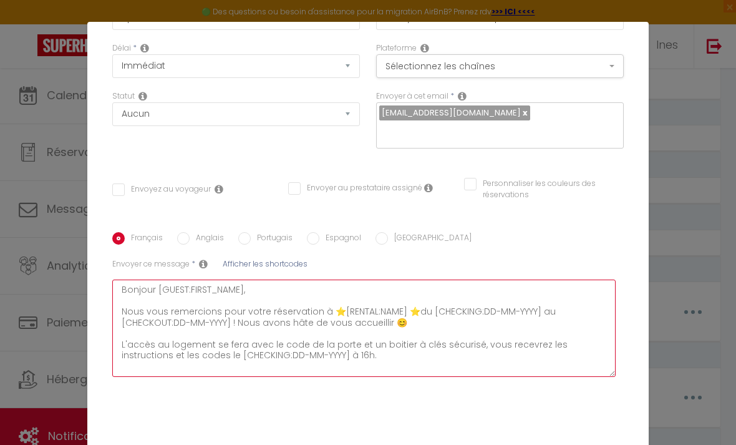
click at [339, 362] on textarea "Bonjour [GUEST:FIRST_NAME], Nous vous remercions pour votre réservation à ⭐️[RE…" at bounding box center [364, 328] width 504 height 97
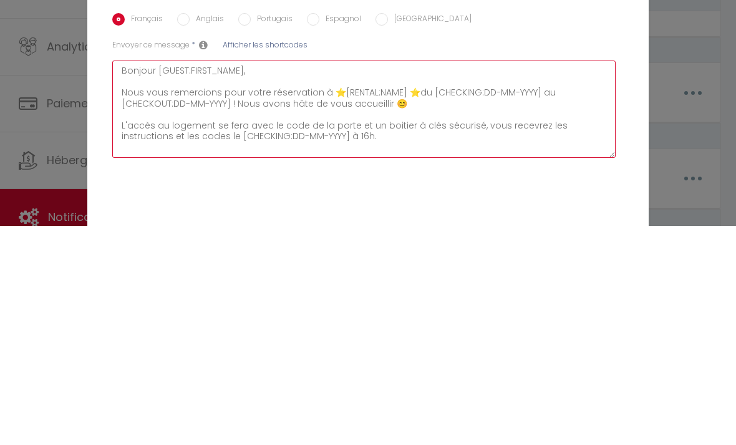
paste textarea "Lore i'dolorsita co adipi elits doeius, tempo in ut laboreetd : - ma ali en ad …"
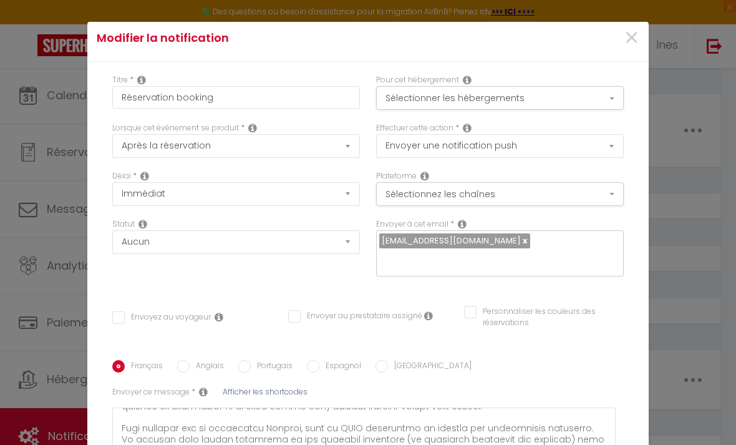
scroll to position [7, 0]
click at [460, 185] on button "Sélectionnez les chaînes" at bounding box center [500, 194] width 248 height 24
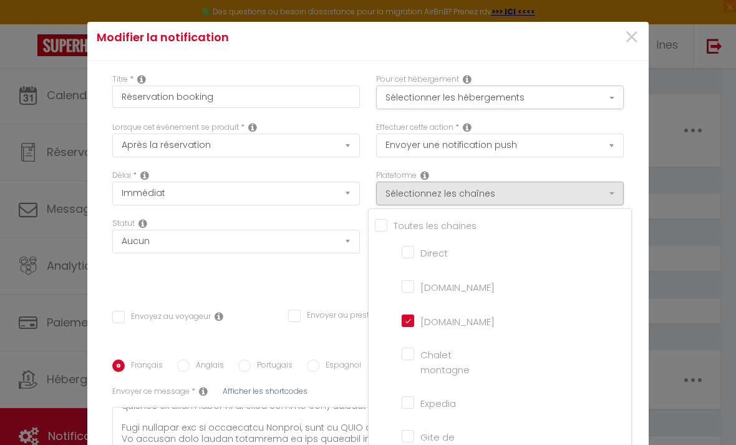
click at [312, 284] on div at bounding box center [368, 222] width 736 height 445
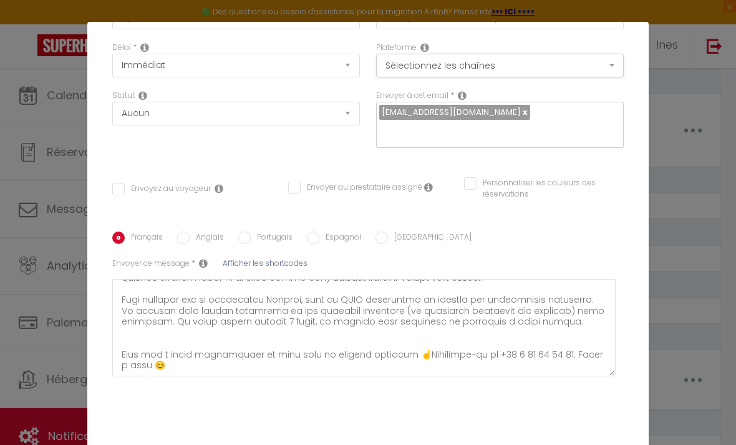
scroll to position [135, 0]
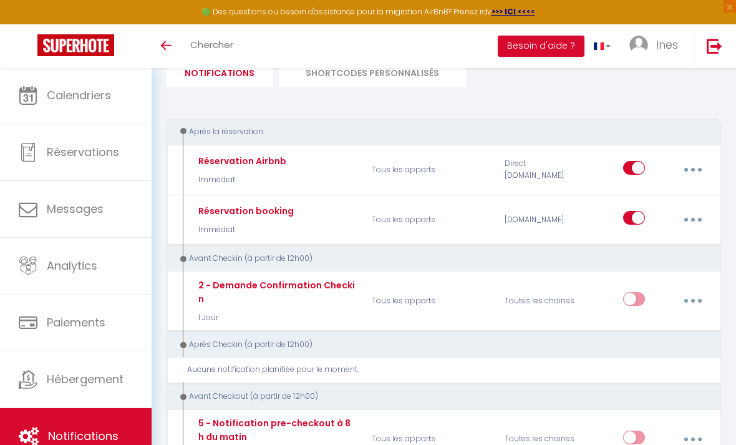
scroll to position [99, 0]
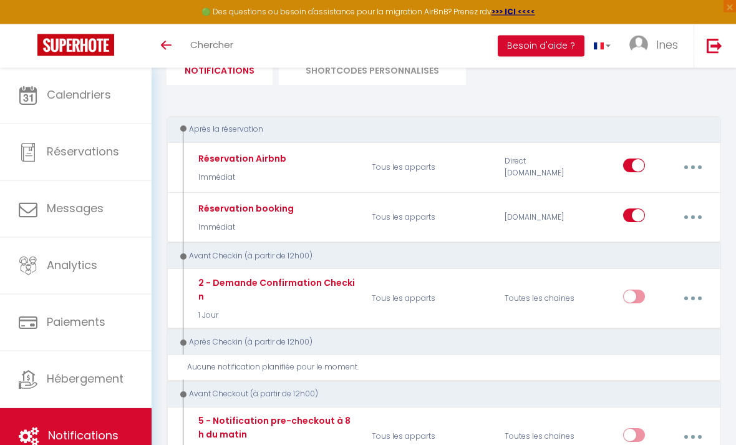
click at [698, 291] on button "button" at bounding box center [693, 299] width 33 height 24
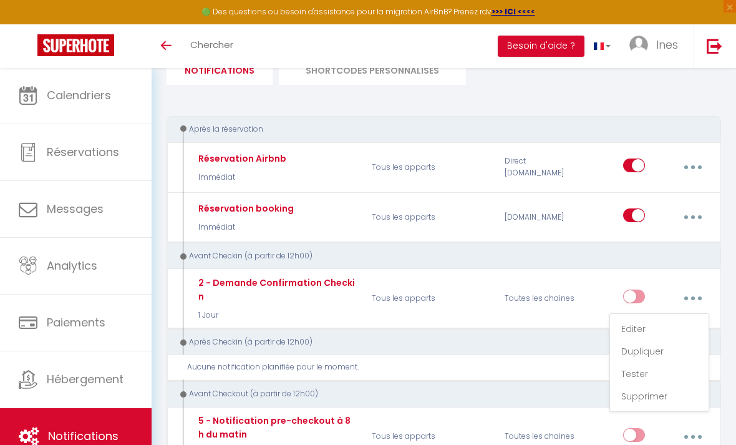
click at [670, 324] on link "Editer" at bounding box center [660, 328] width 92 height 21
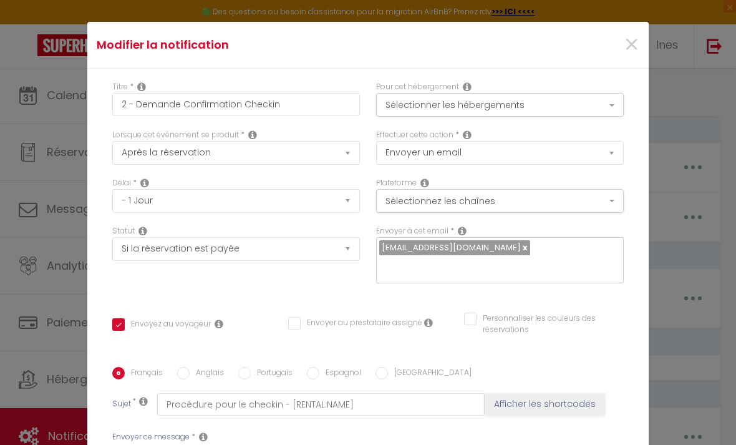
scroll to position [0, 0]
click at [341, 152] on select "Après la réservation Avant Checkin (à partir de 12h00) Après Checkin (à partir …" at bounding box center [236, 153] width 248 height 24
